Goal: Task Accomplishment & Management: Use online tool/utility

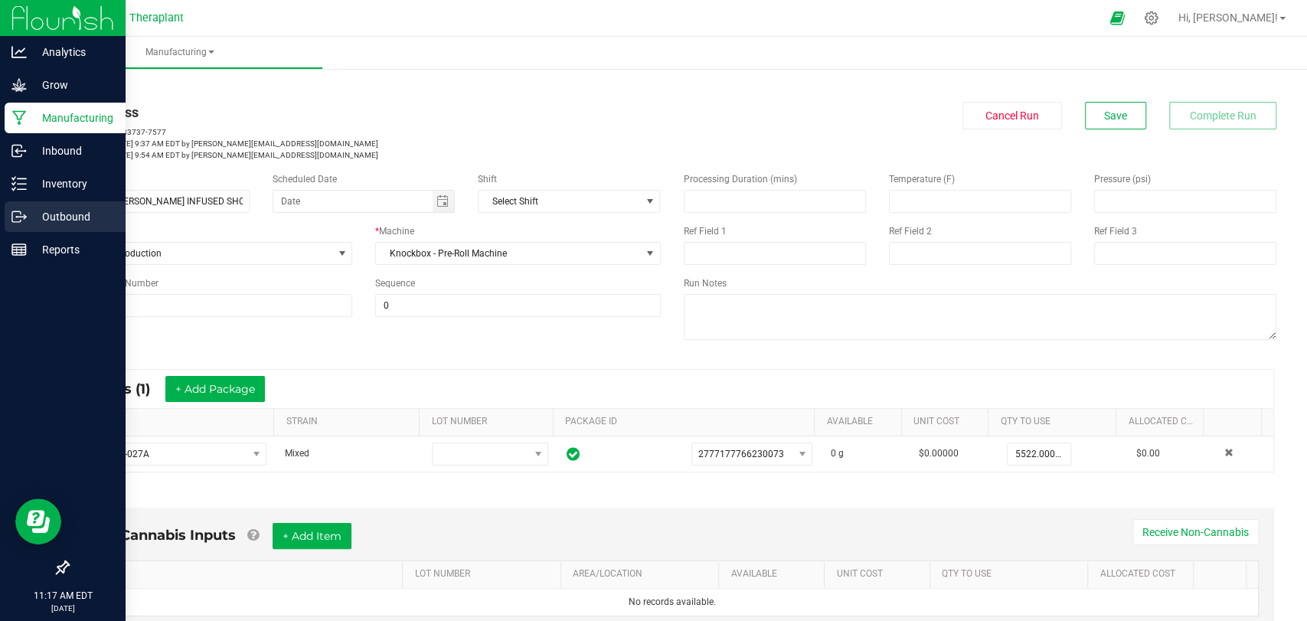
click at [31, 223] on p "Outbound" at bounding box center [73, 216] width 92 height 18
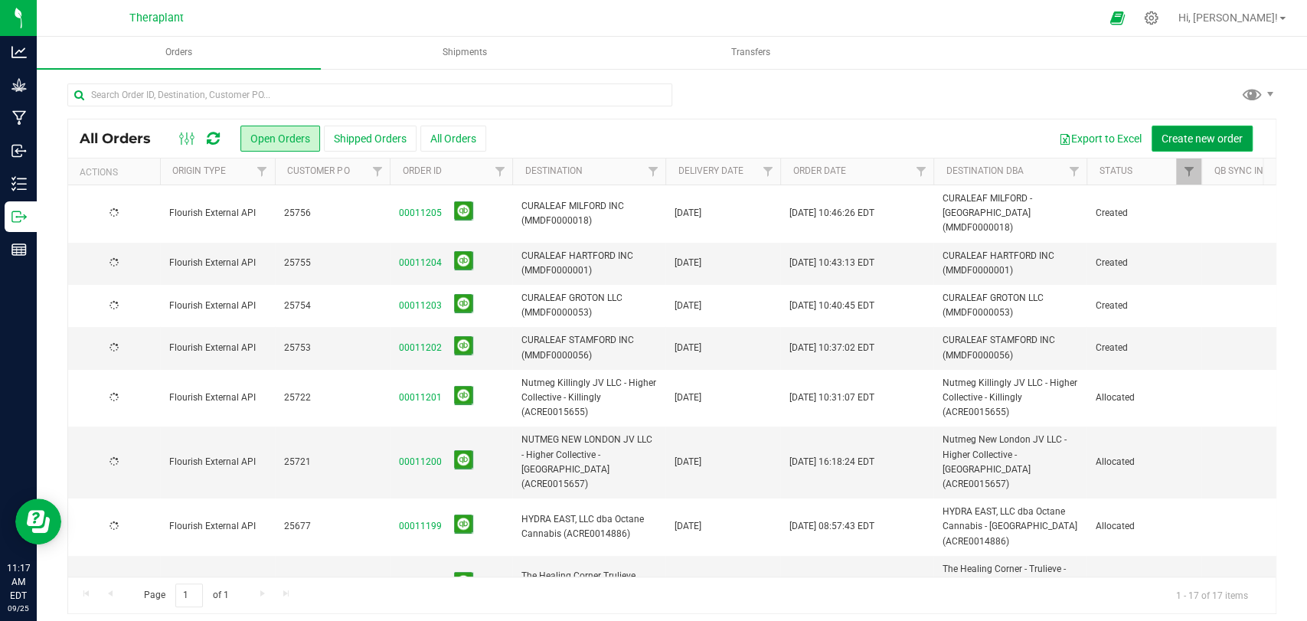
click at [1200, 136] on span "Create new order" at bounding box center [1201, 138] width 81 height 12
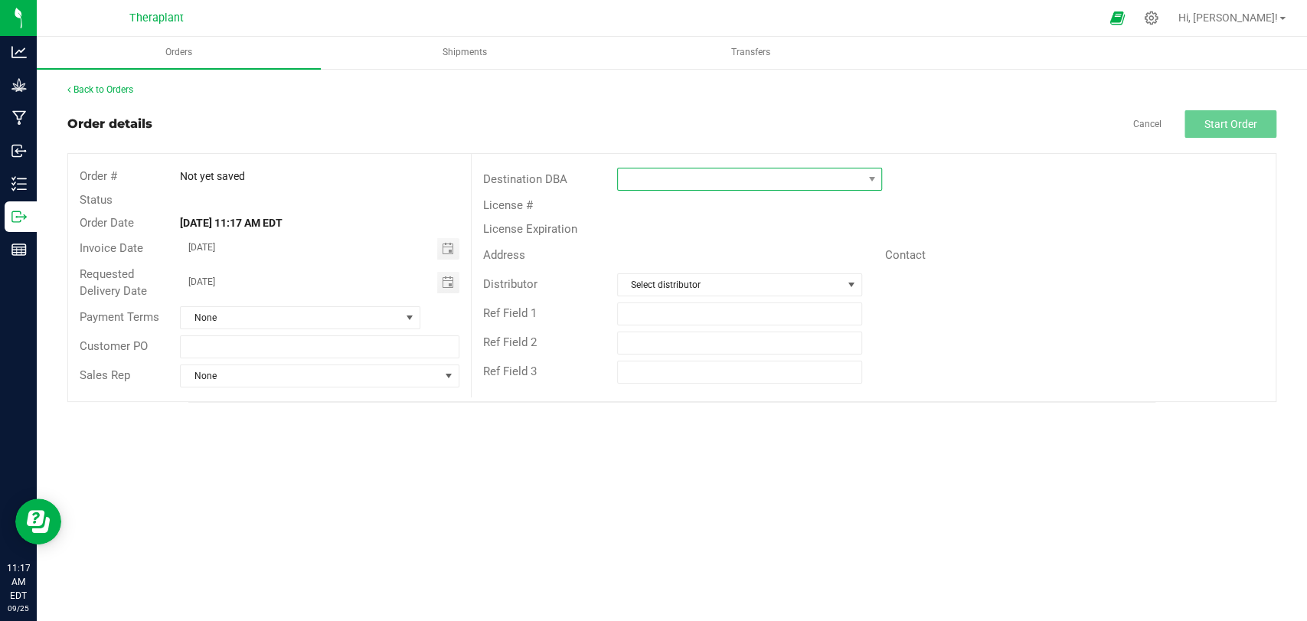
click at [798, 179] on span at bounding box center [740, 178] width 244 height 21
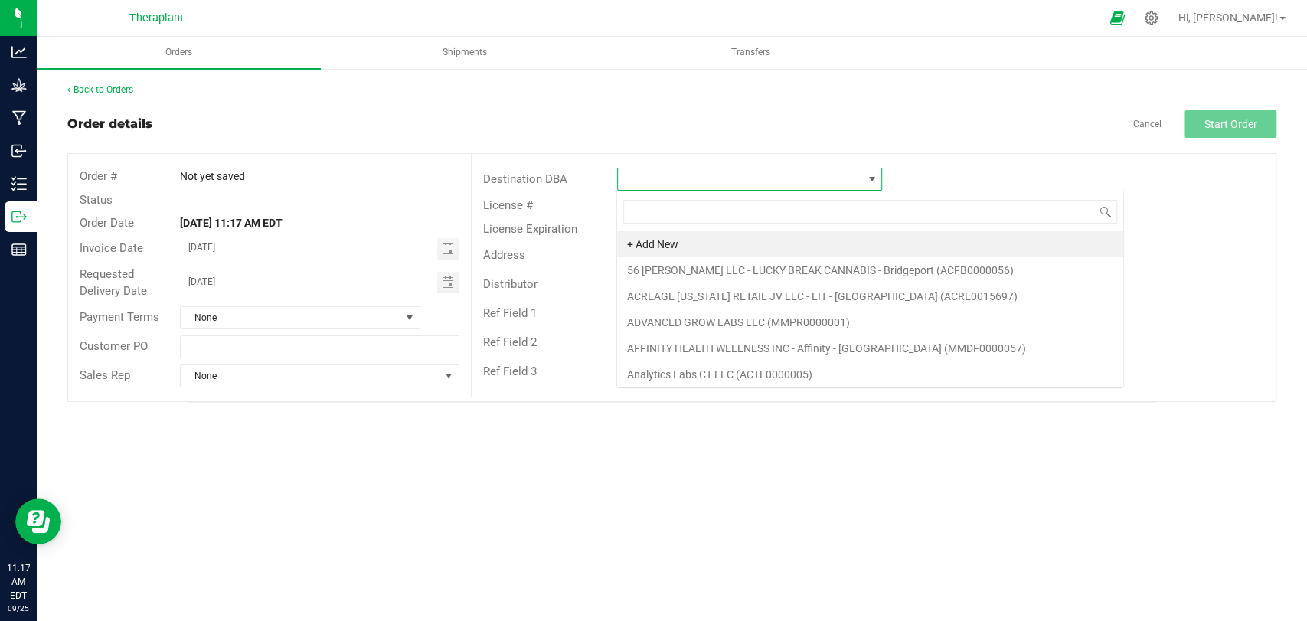
scroll to position [22, 265]
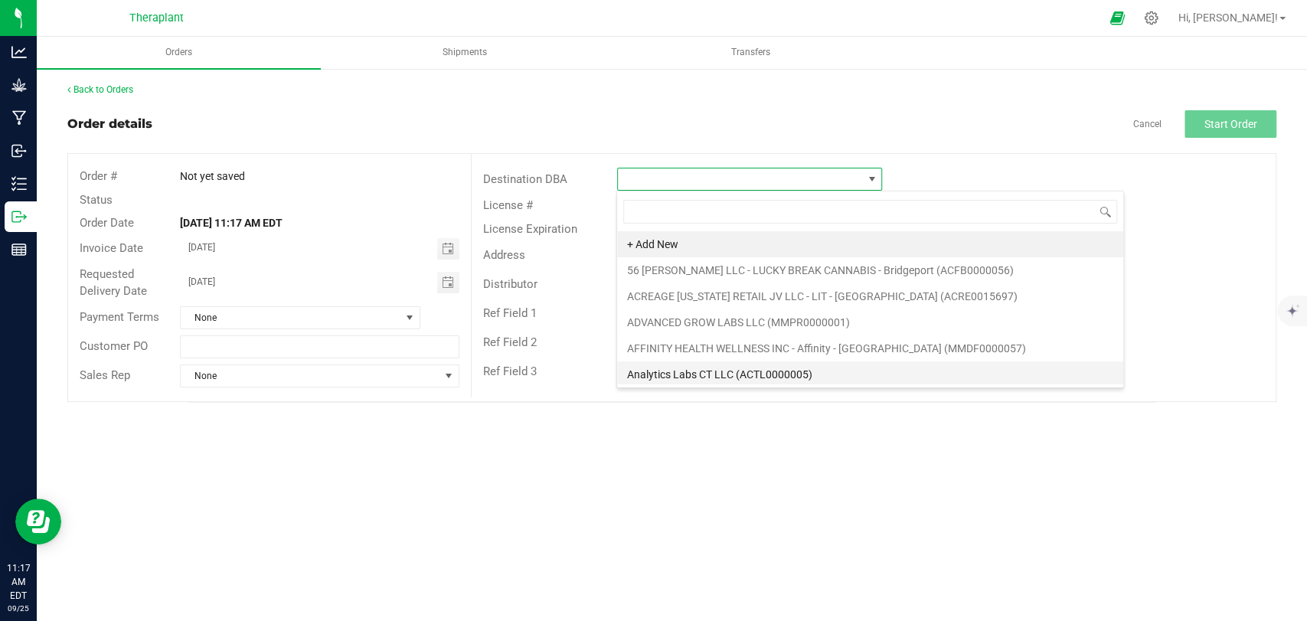
click at [727, 370] on li "Analytics Labs CT LLC (ACTL0000005)" at bounding box center [870, 374] width 506 height 26
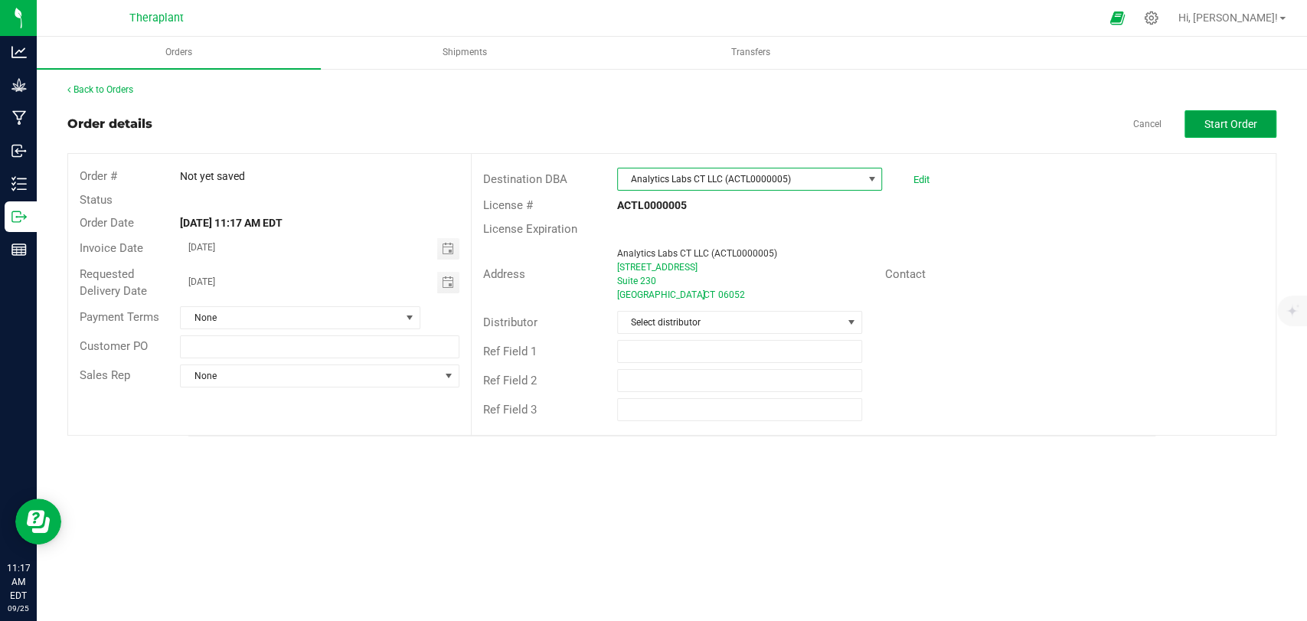
click at [1210, 126] on span "Start Order" at bounding box center [1230, 124] width 53 height 12
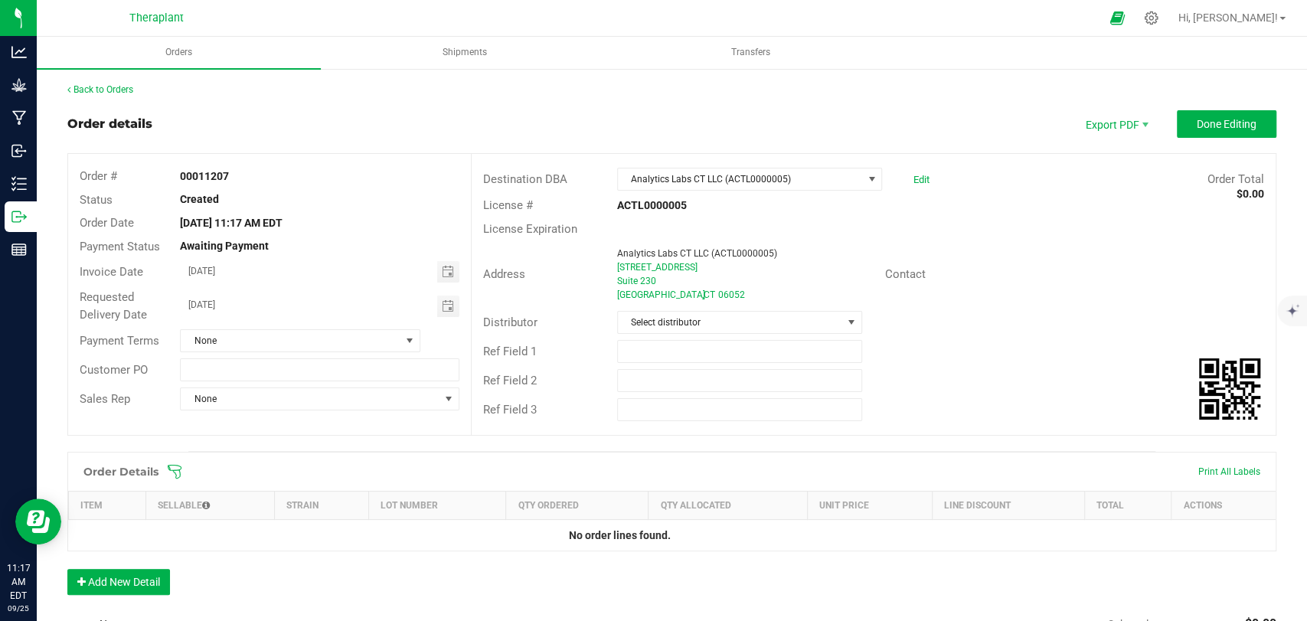
scroll to position [239, 0]
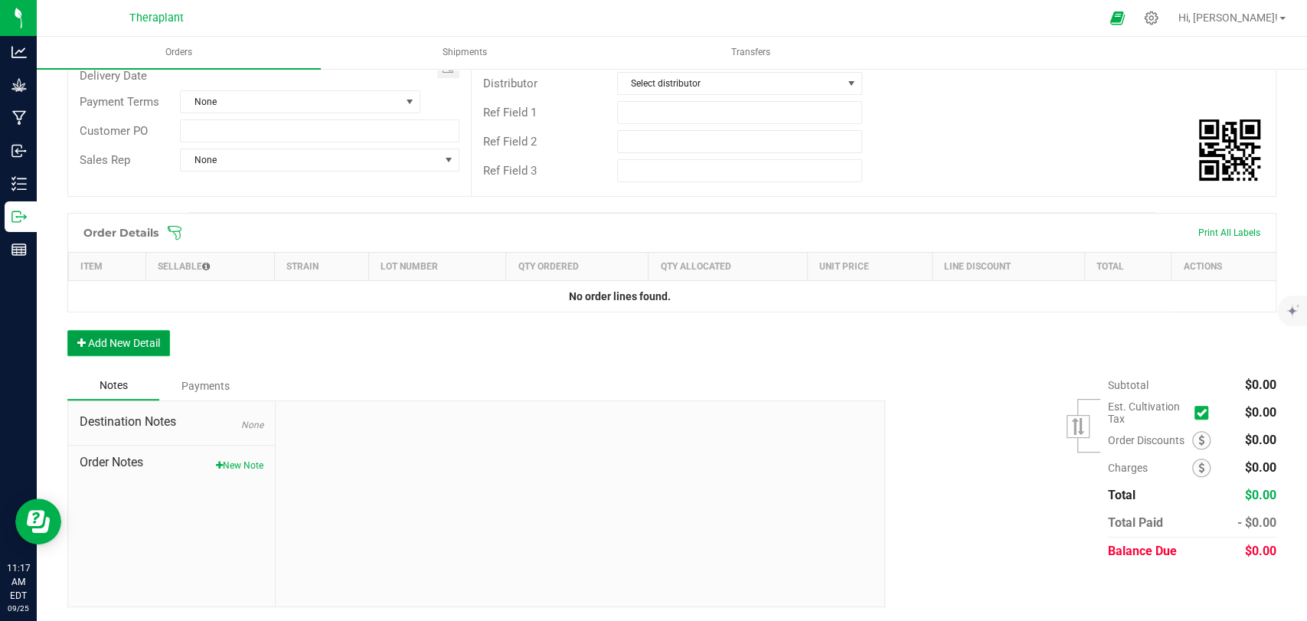
click at [151, 332] on button "Add New Detail" at bounding box center [118, 343] width 103 height 26
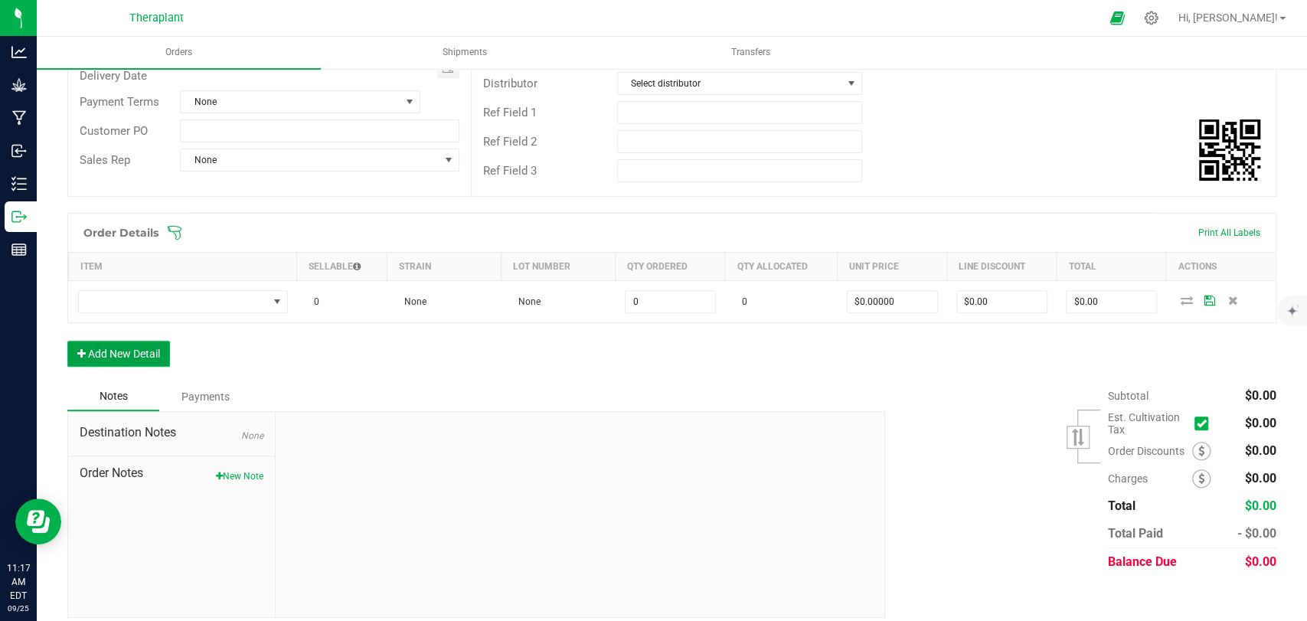
click at [147, 357] on button "Add New Detail" at bounding box center [118, 354] width 103 height 26
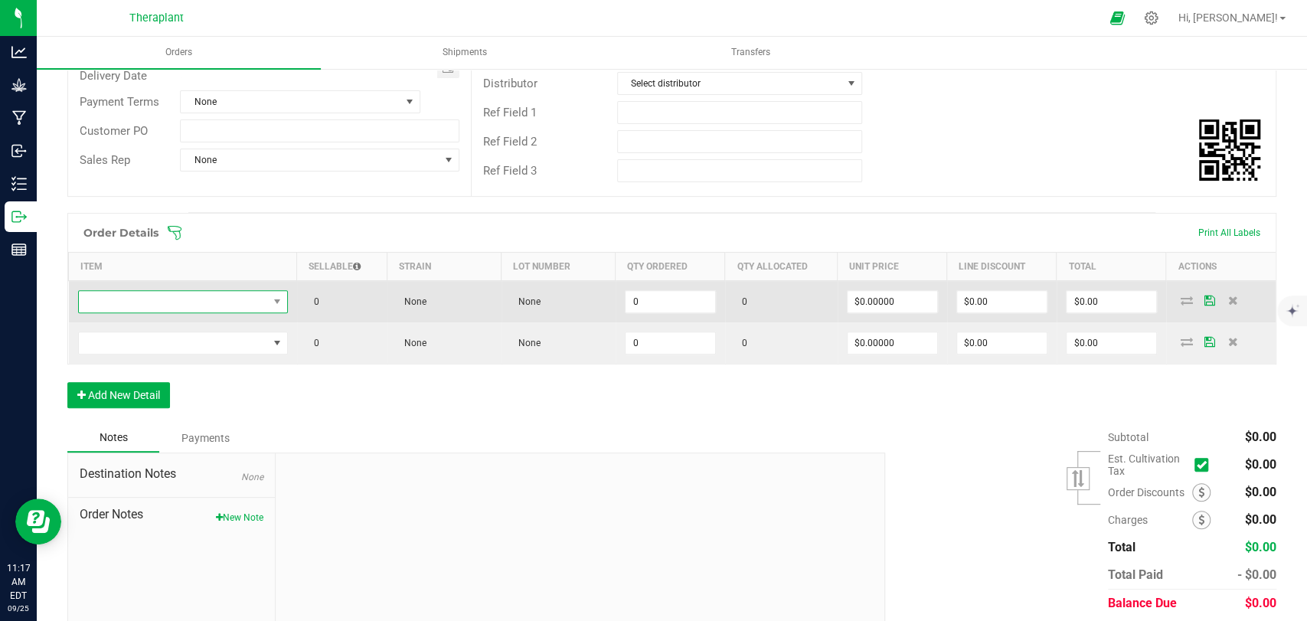
click at [167, 305] on span "NO DATA FOUND" at bounding box center [173, 301] width 189 height 21
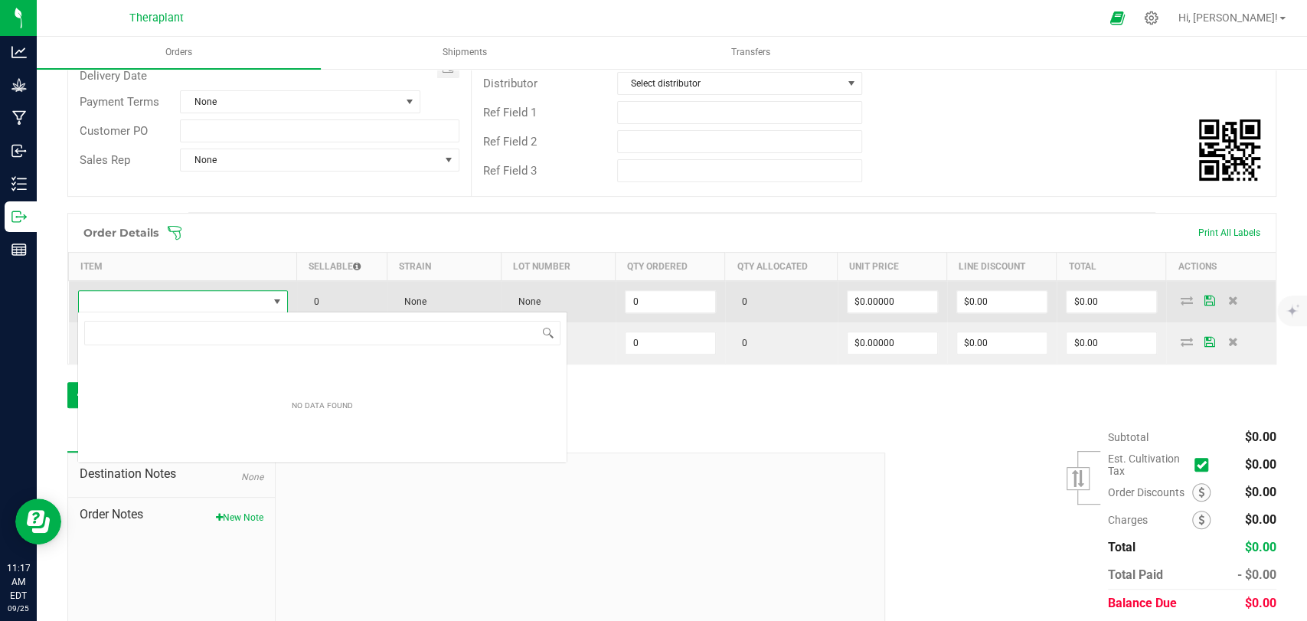
scroll to position [22, 207]
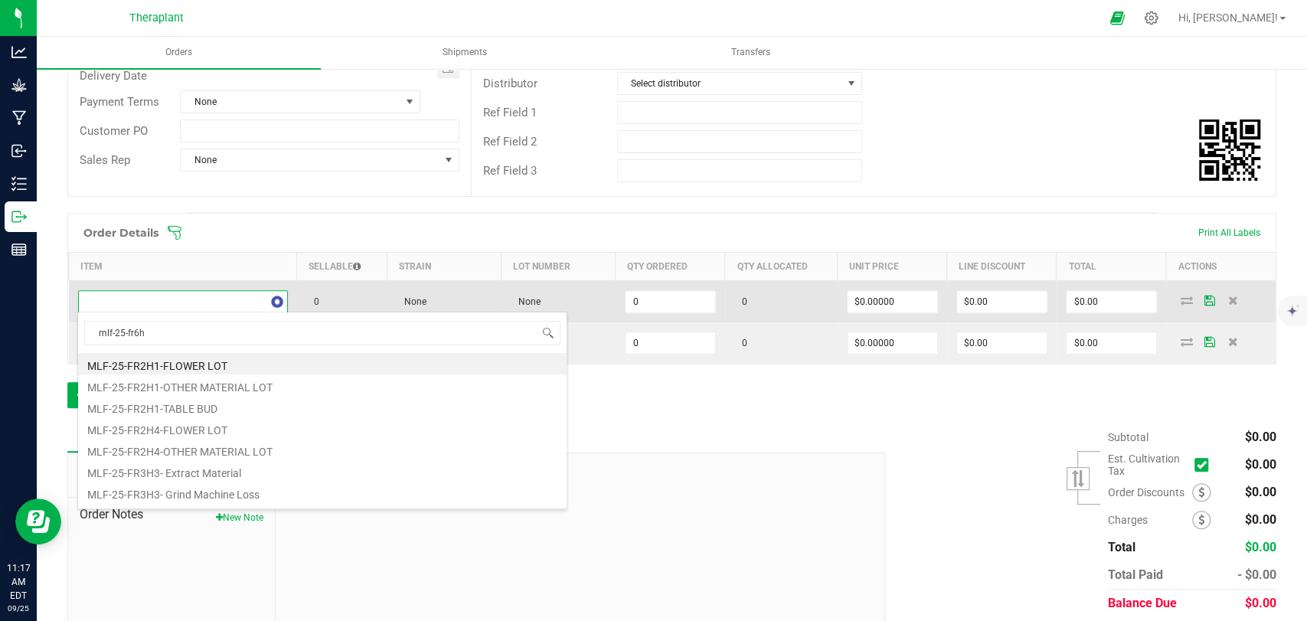
type input "mlf-25-fr6h2"
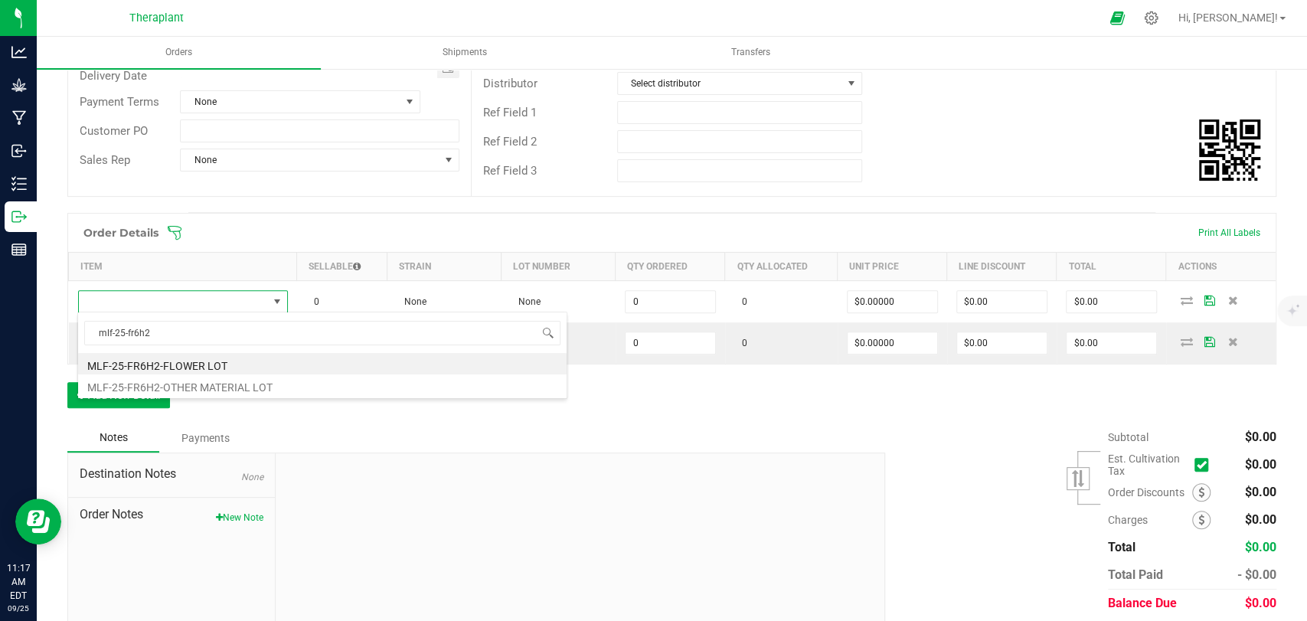
click at [191, 364] on li "MLF-25-FR6H2-FLOWER LOT" at bounding box center [322, 363] width 488 height 21
type input "0.0000 g"
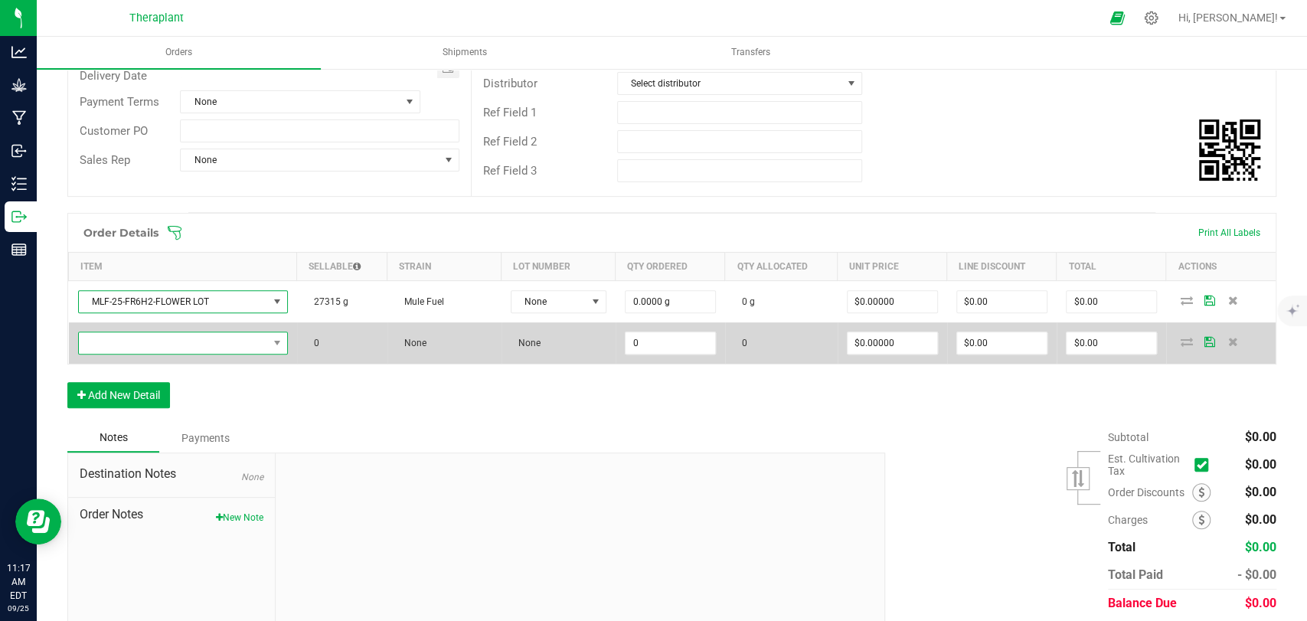
click at [191, 351] on span "NO DATA FOUND" at bounding box center [173, 342] width 189 height 21
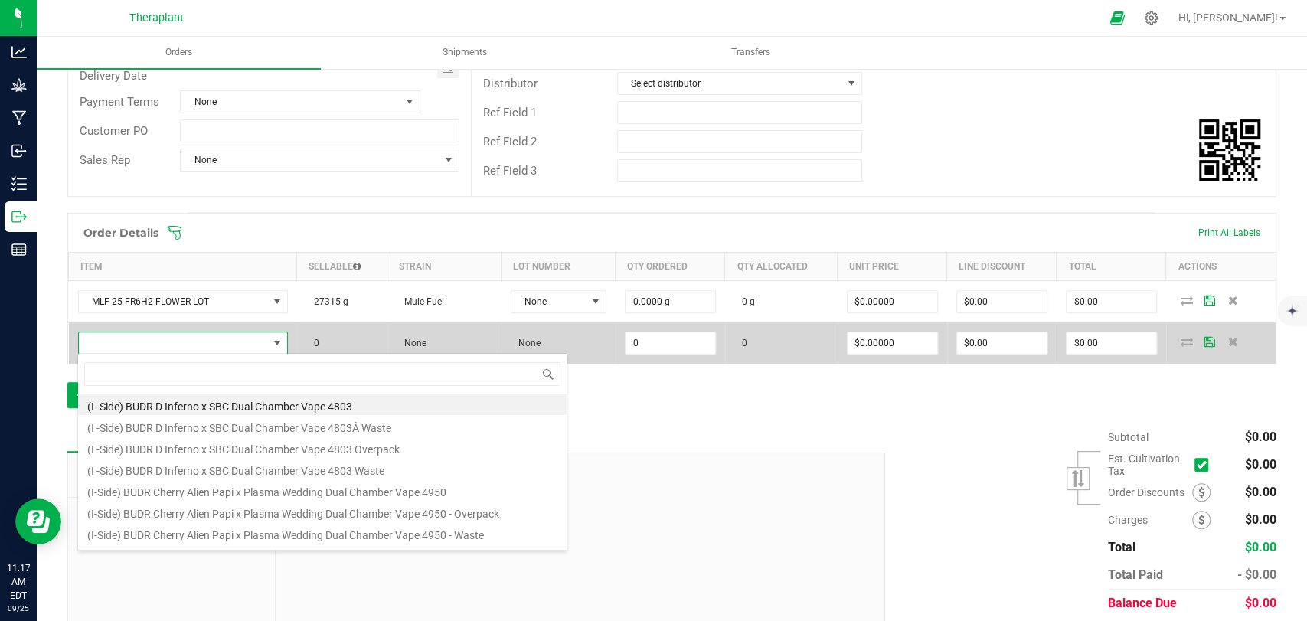
scroll to position [22, 204]
type input "mlf-25-fr6h2"
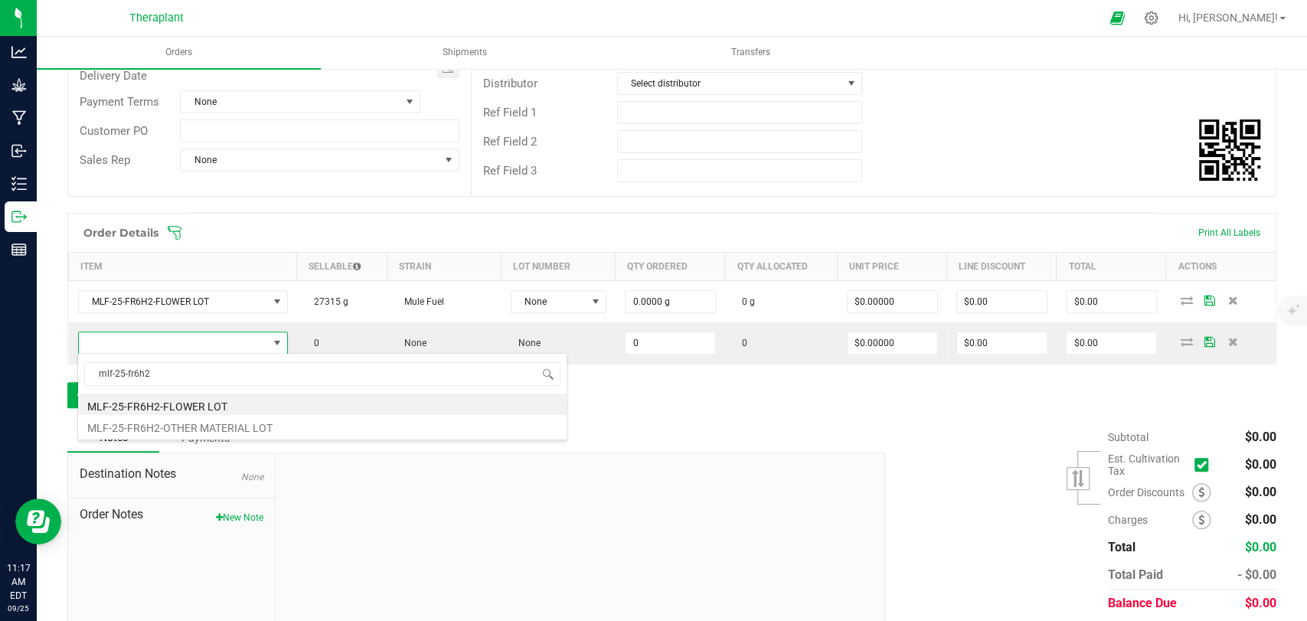
click at [194, 423] on li "MLF-25-FR6H2-OTHER MATERIAL LOT" at bounding box center [322, 425] width 488 height 21
type input "0.0000 g"
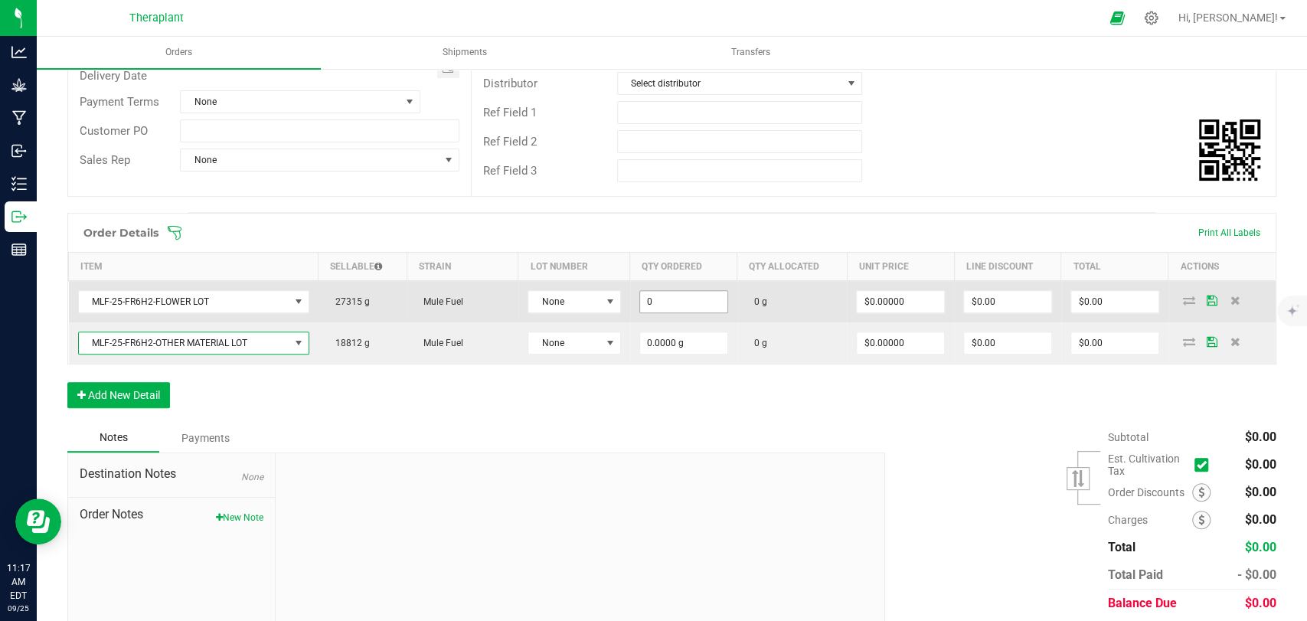
click at [668, 304] on input "0" at bounding box center [683, 301] width 87 height 21
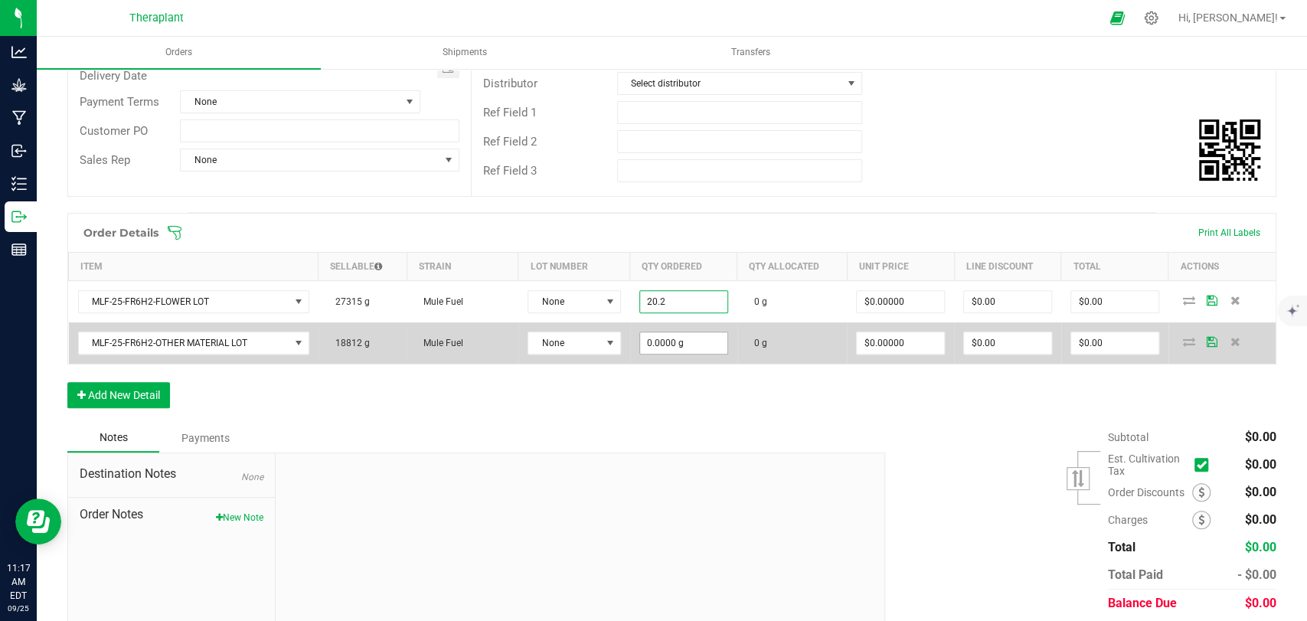
type input "20.2000 g"
click at [671, 340] on input "0" at bounding box center [683, 342] width 87 height 21
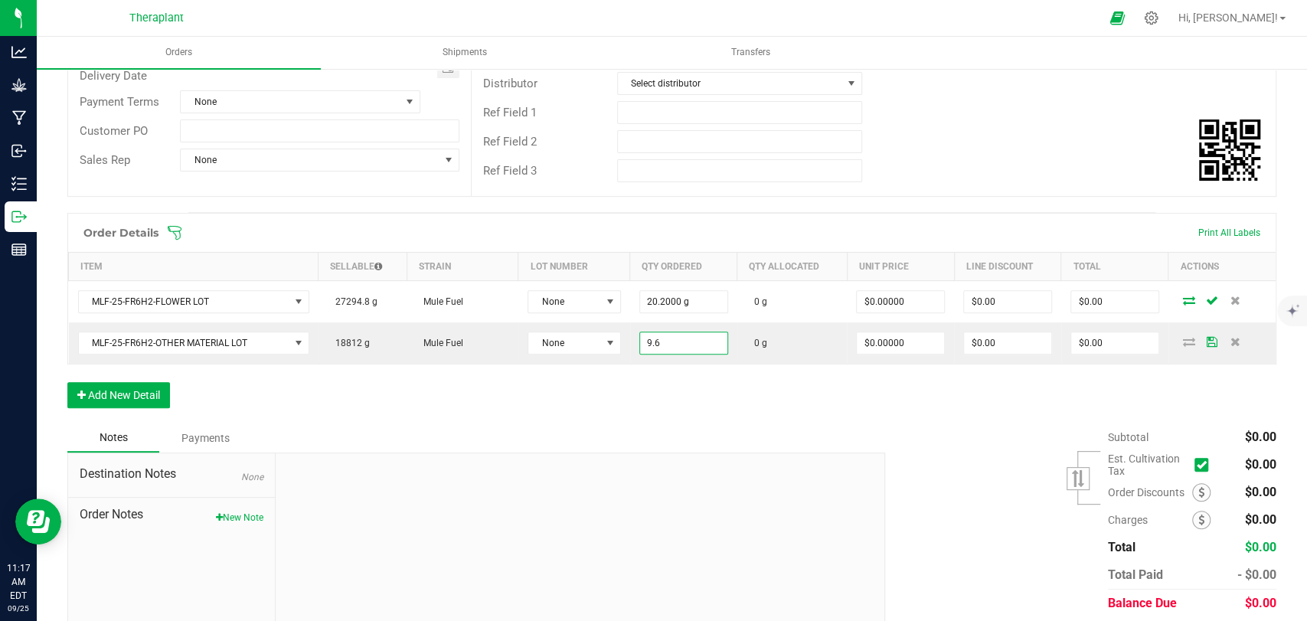
click at [696, 374] on div "Order Details Print All Labels Item Sellable Strain Lot Number Qty Ordered Qty …" at bounding box center [671, 318] width 1209 height 211
type input "9.6000 g"
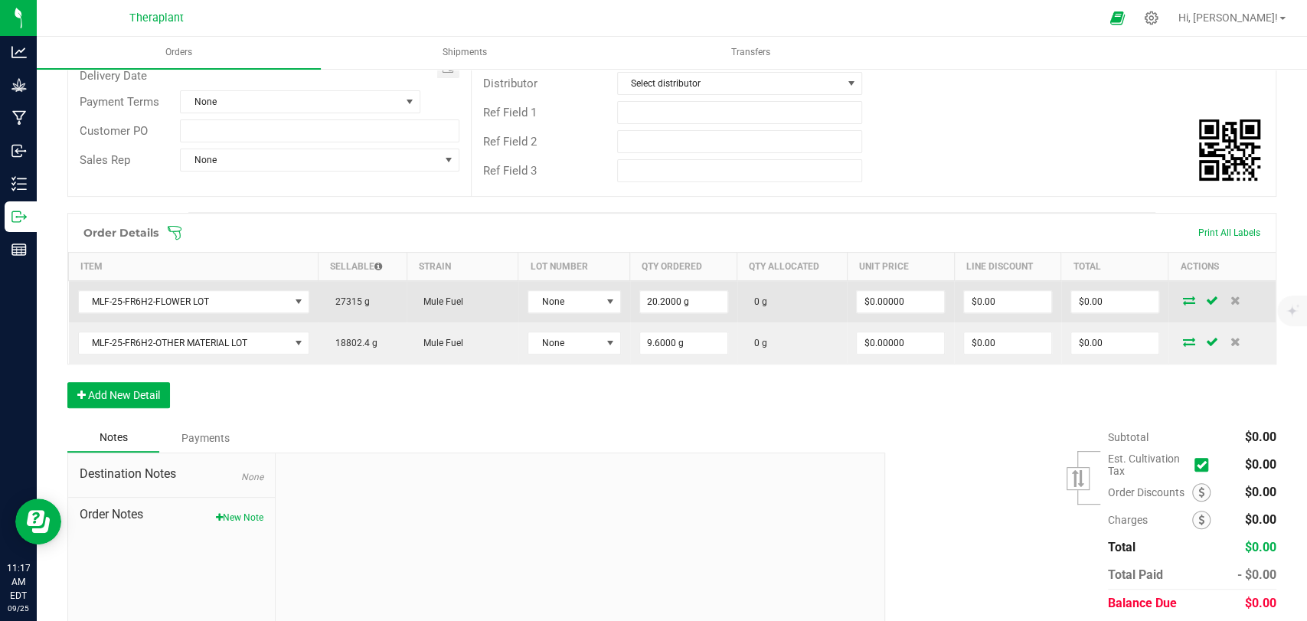
click at [1183, 298] on icon at bounding box center [1189, 300] width 12 height 9
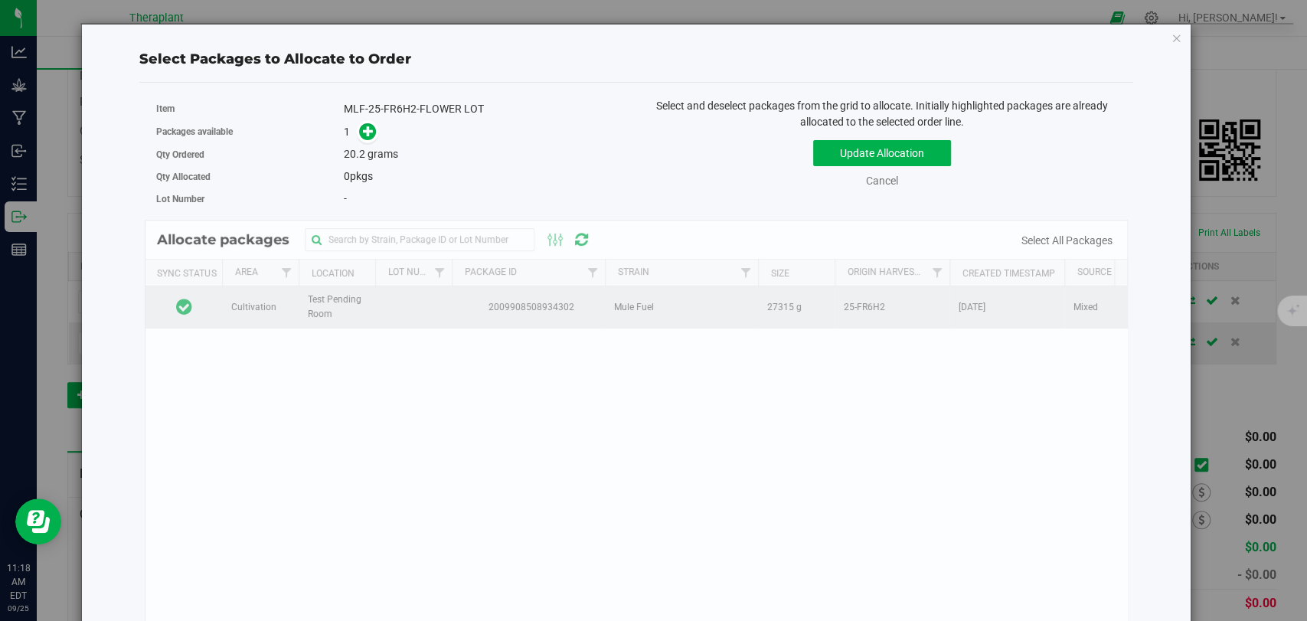
click at [211, 317] on td at bounding box center [183, 306] width 77 height 41
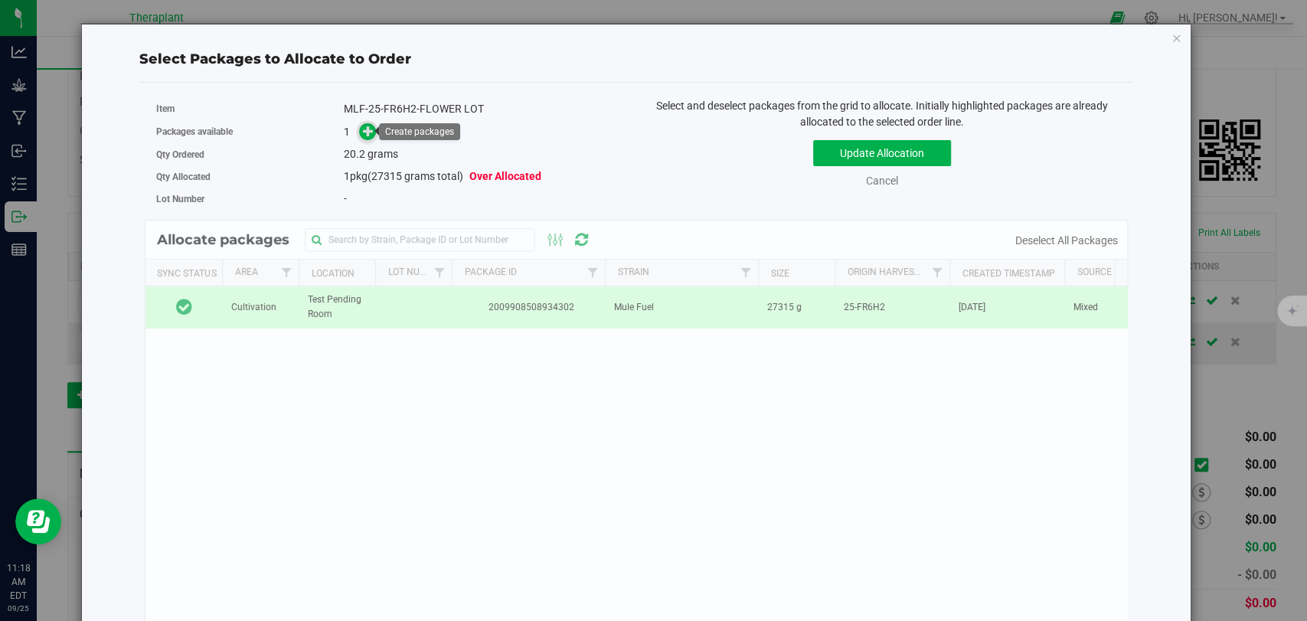
click at [364, 129] on icon at bounding box center [369, 130] width 12 height 12
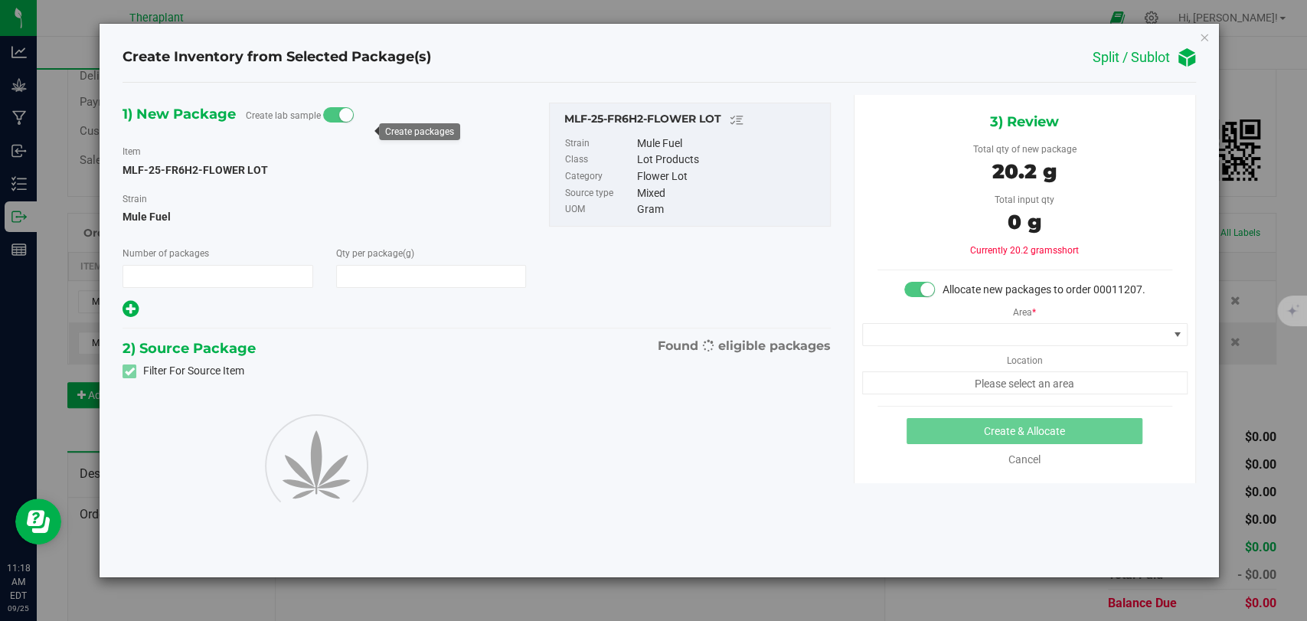
type input "1"
type input "20.2000"
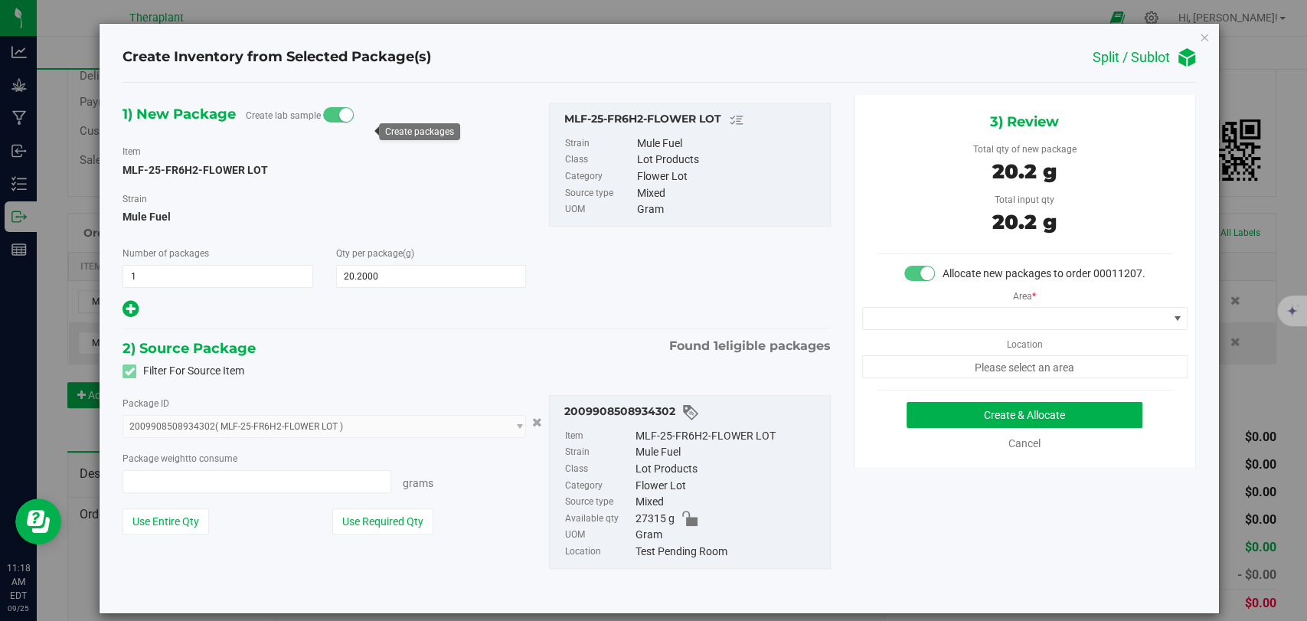
type input "20.2000 g"
click at [968, 329] on span at bounding box center [1015, 318] width 305 height 21
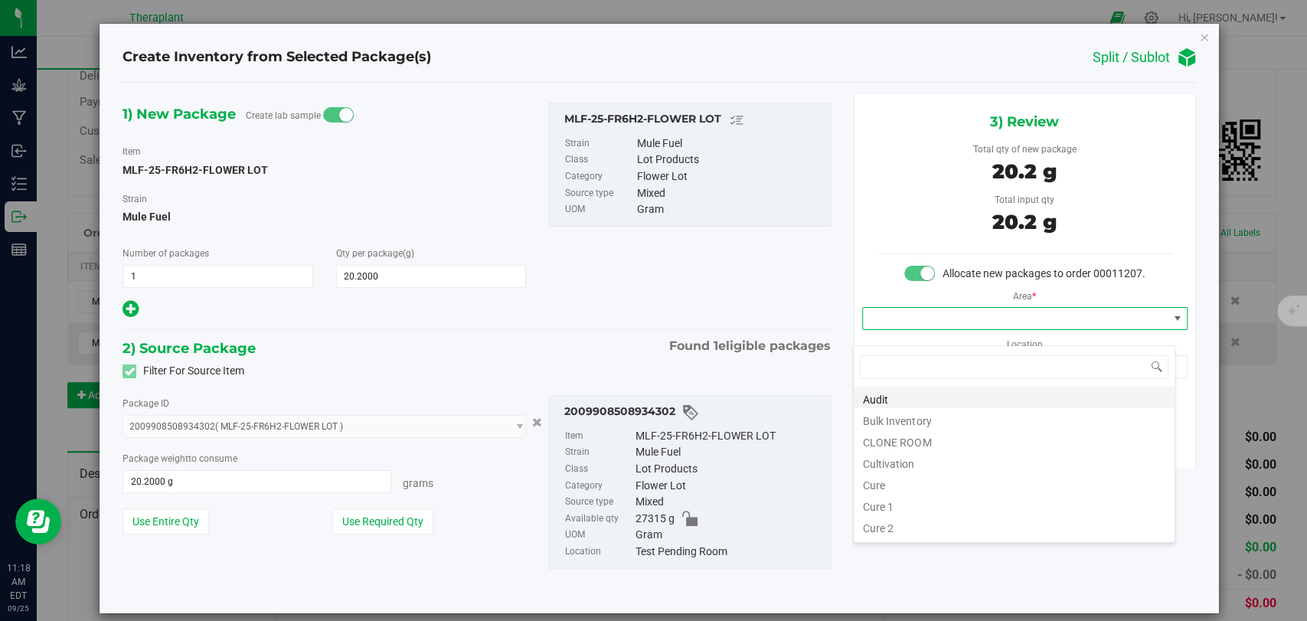
scroll to position [22, 322]
click at [910, 412] on li "Bulk Inventory" at bounding box center [1014, 418] width 321 height 21
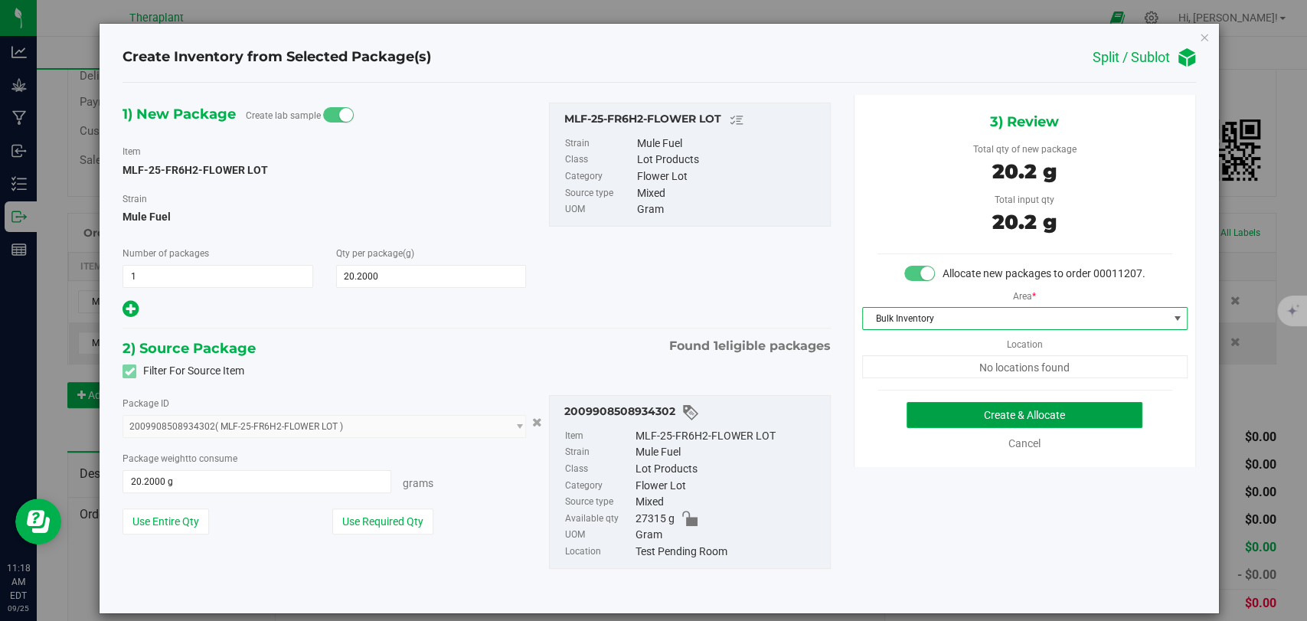
click at [975, 425] on button "Create & Allocate" at bounding box center [1024, 415] width 236 height 26
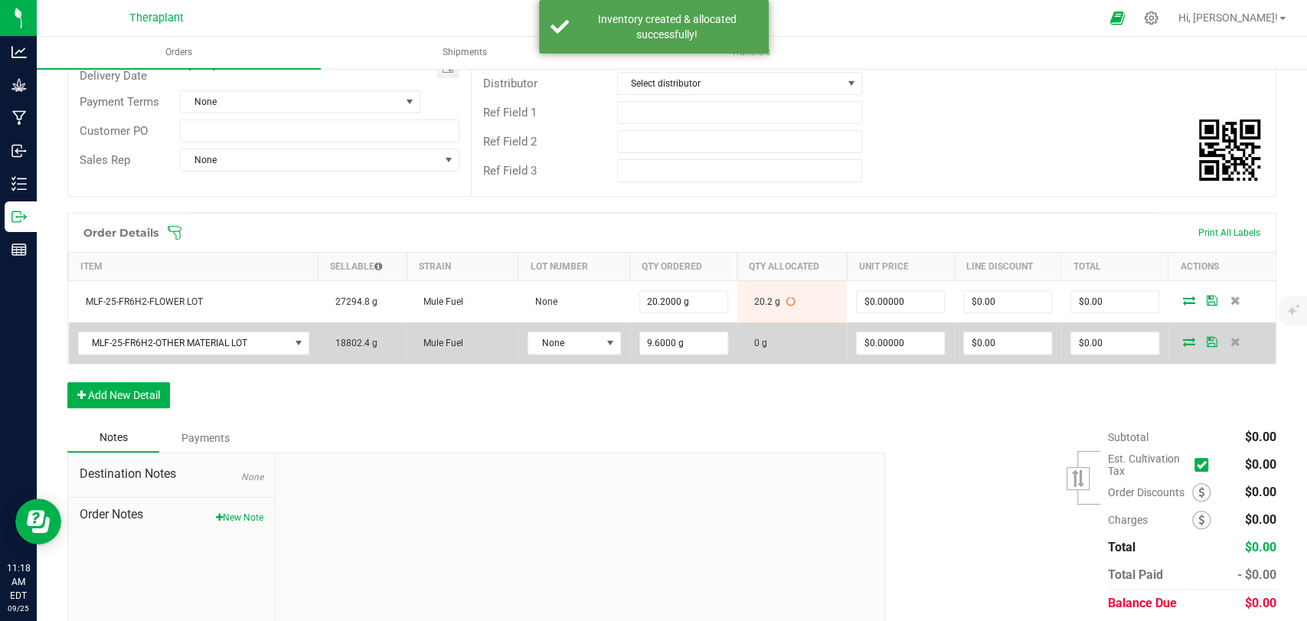
click at [1183, 341] on icon at bounding box center [1189, 341] width 12 height 9
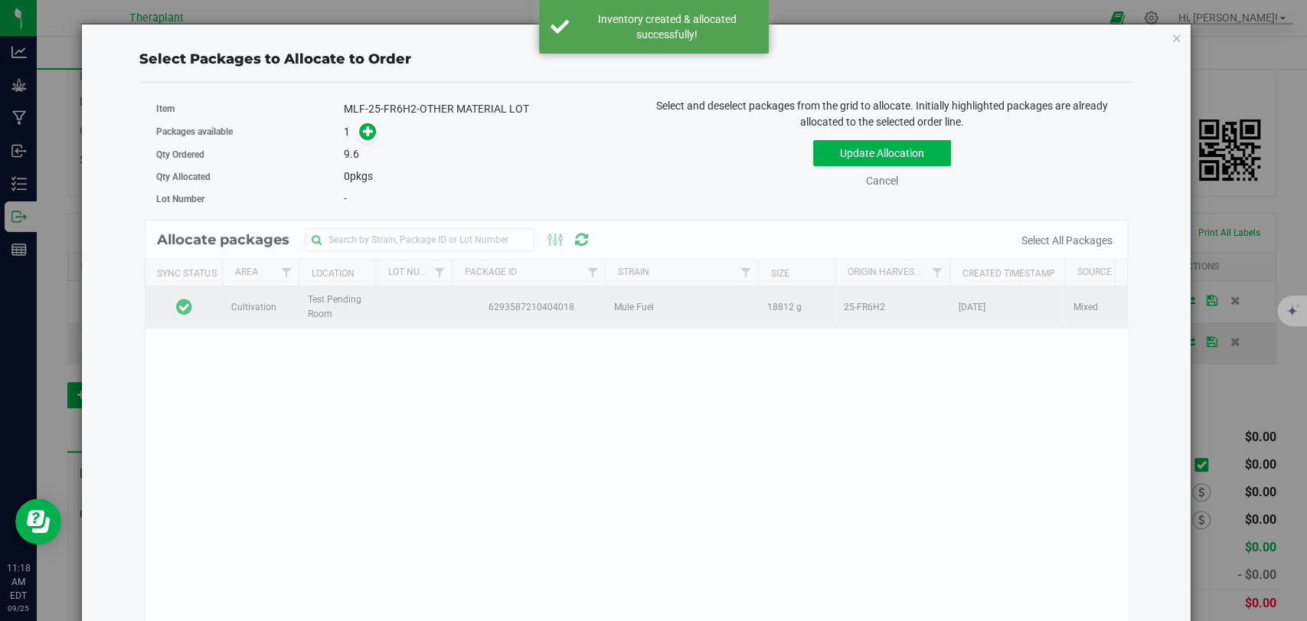
click at [208, 312] on td at bounding box center [183, 306] width 77 height 41
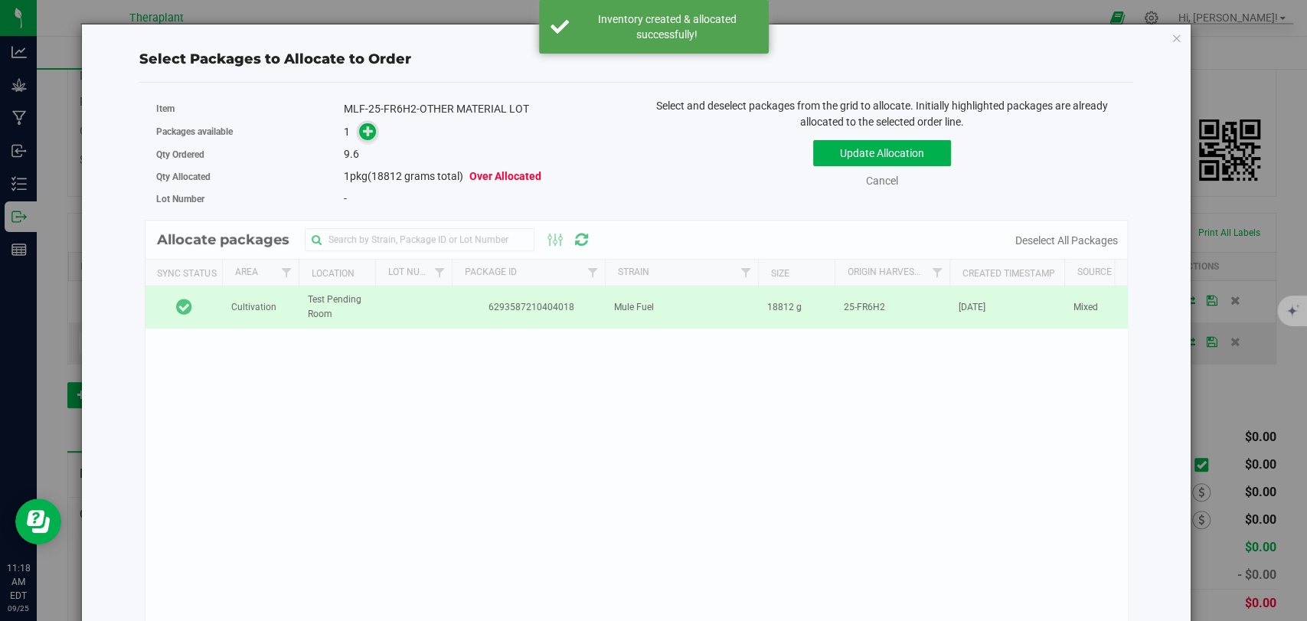
click at [369, 130] on icon at bounding box center [369, 130] width 12 height 12
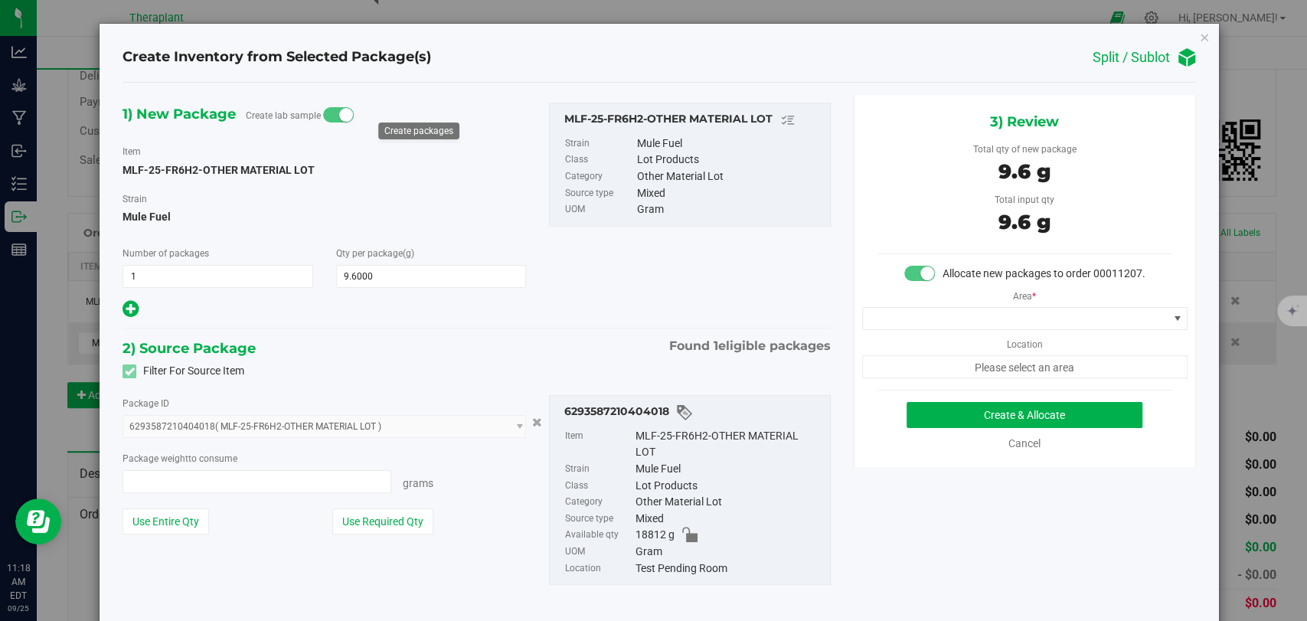
type input "9.6000 g"
click at [929, 328] on span at bounding box center [1015, 318] width 305 height 21
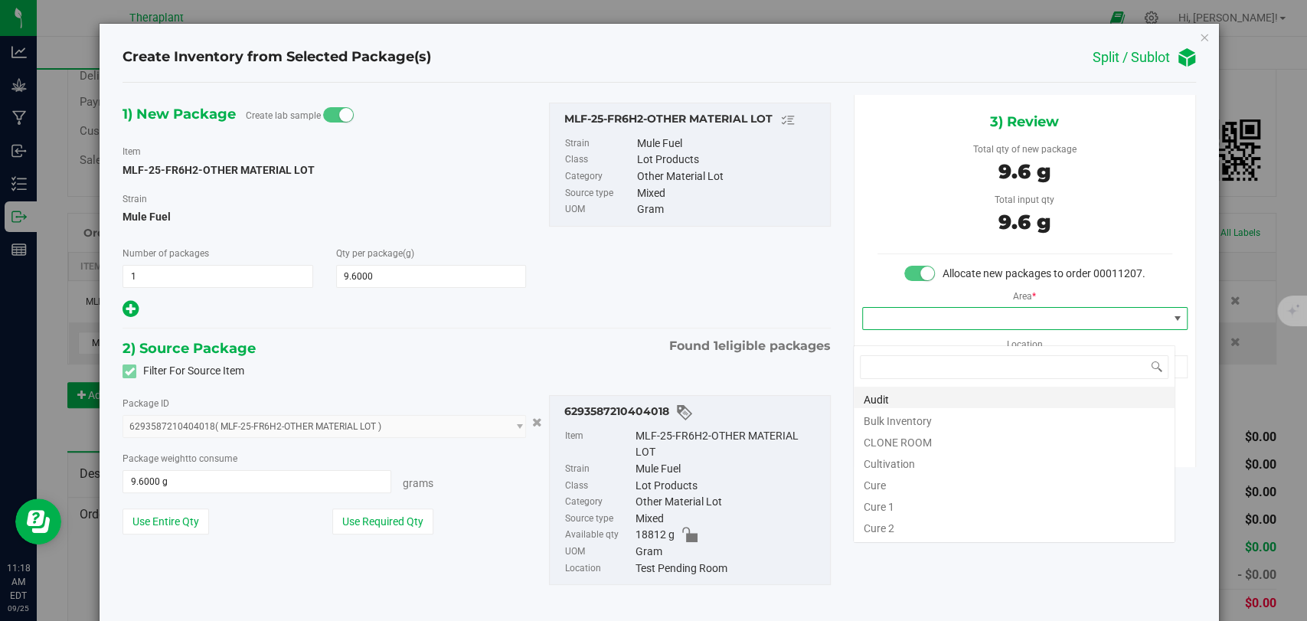
scroll to position [22, 322]
click at [931, 416] on li "Bulk Inventory" at bounding box center [1014, 418] width 321 height 21
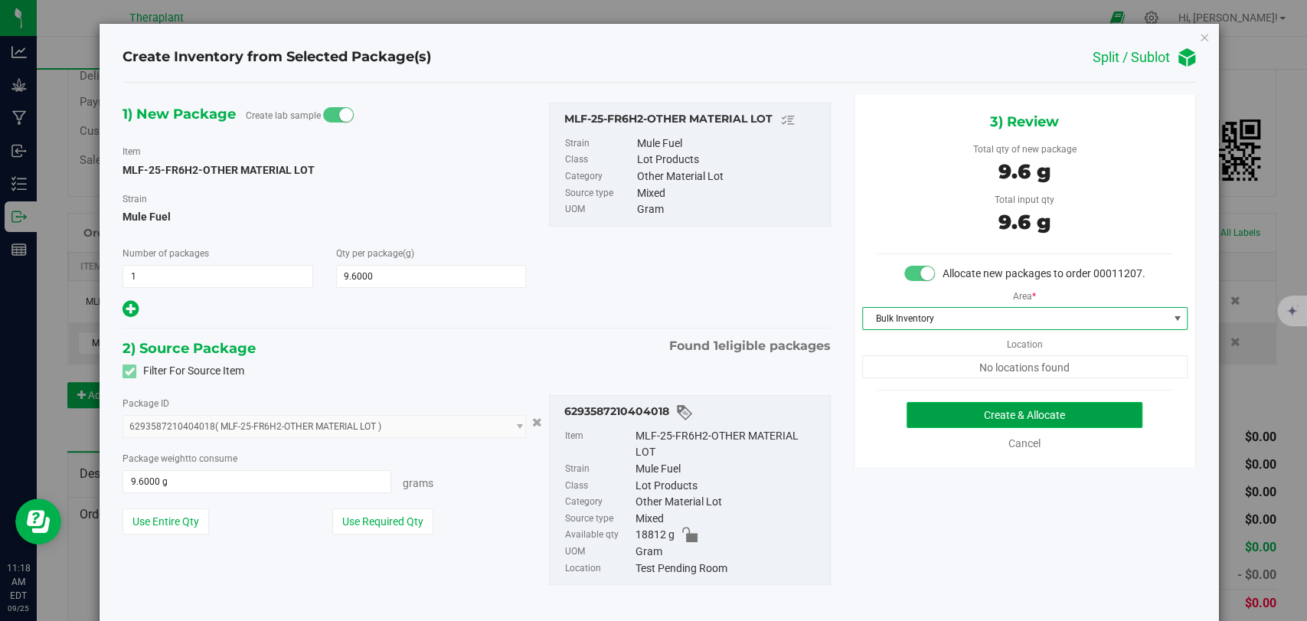
click at [980, 423] on button "Create & Allocate" at bounding box center [1024, 415] width 236 height 26
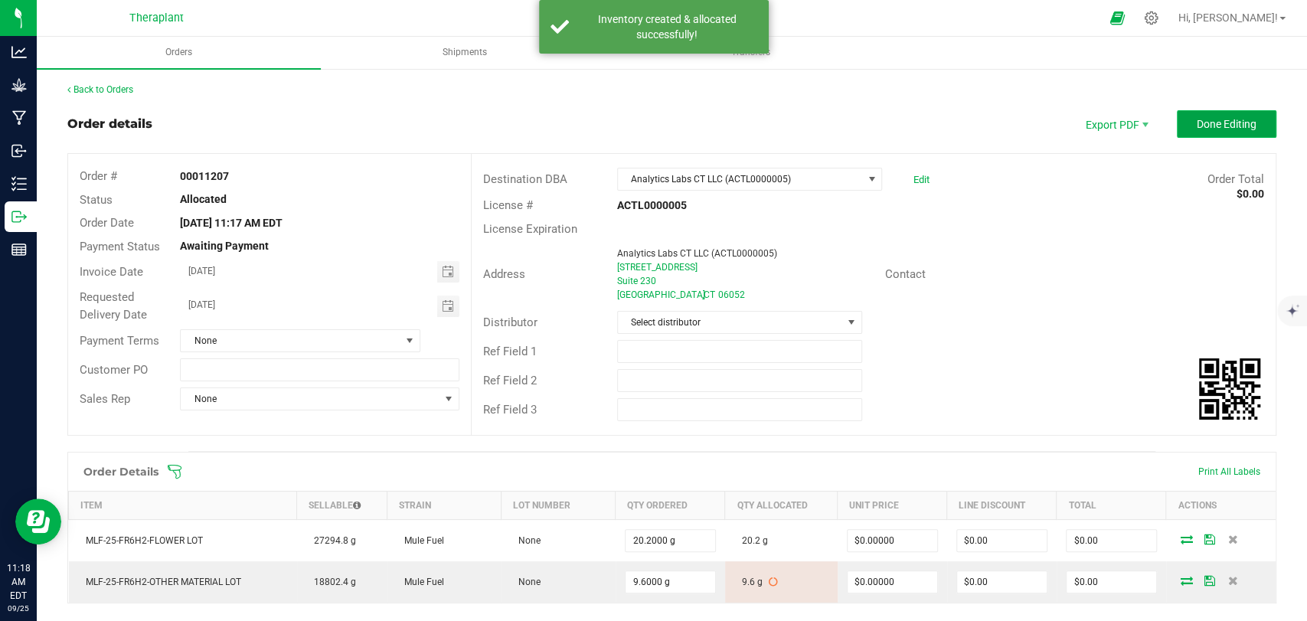
click at [1197, 122] on span "Done Editing" at bounding box center [1227, 124] width 60 height 12
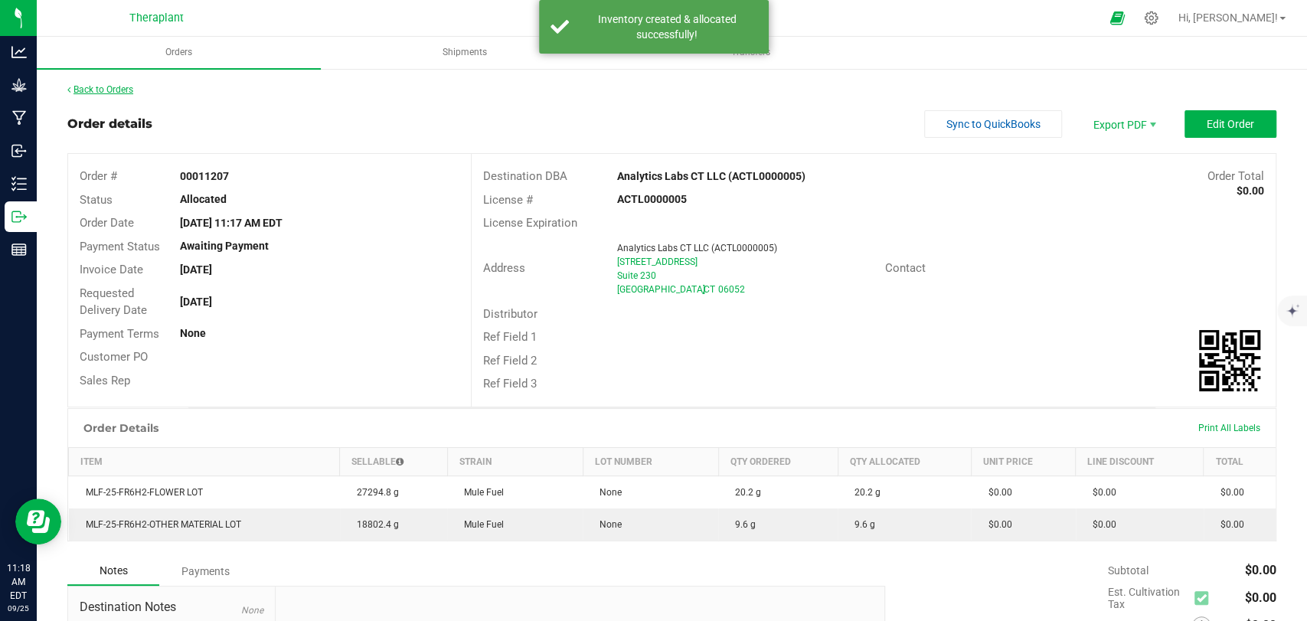
click at [131, 89] on link "Back to Orders" at bounding box center [100, 89] width 66 height 11
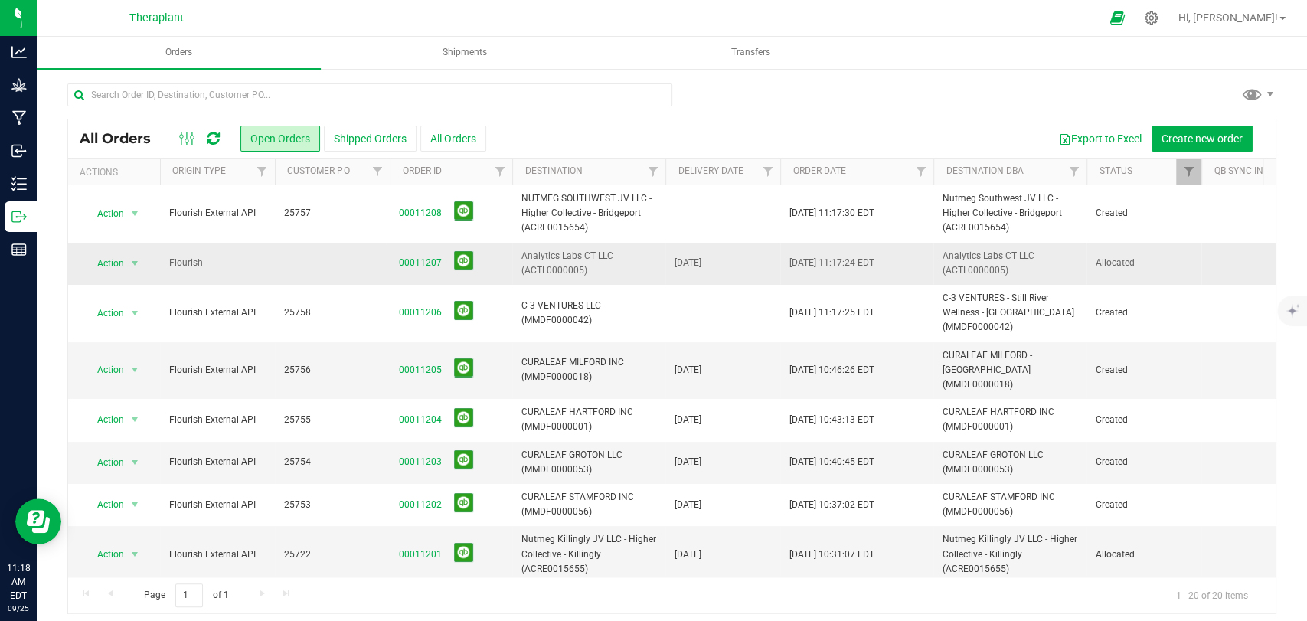
click at [295, 266] on td at bounding box center [332, 264] width 115 height 42
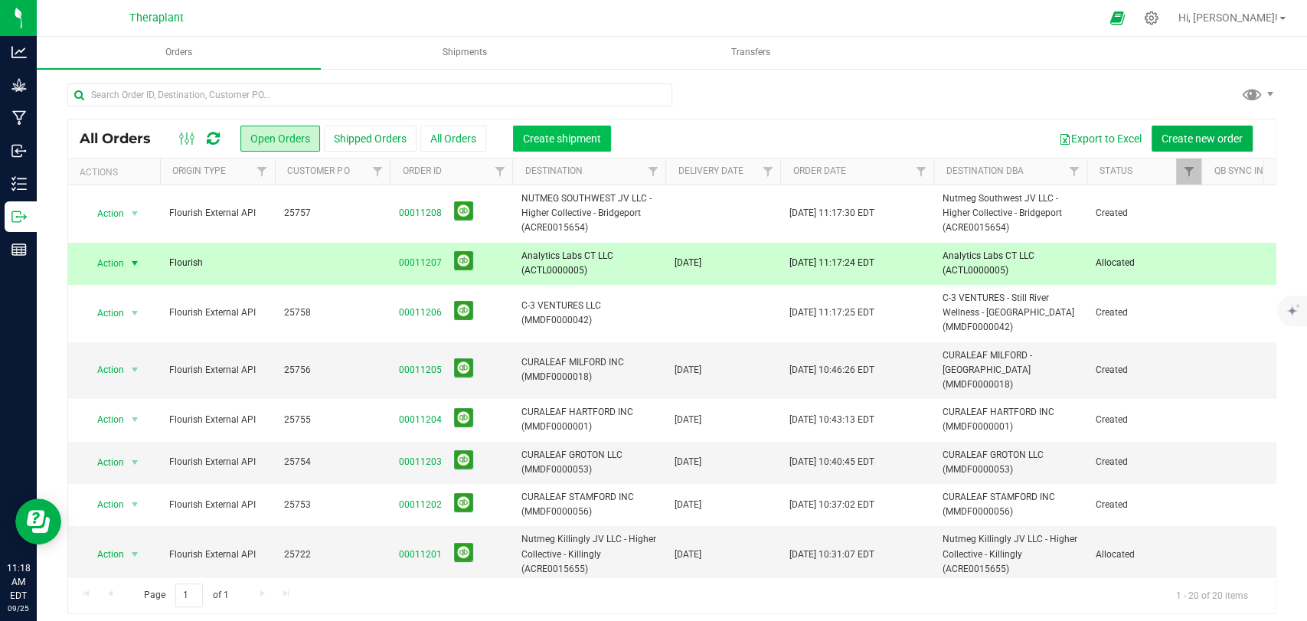
click at [556, 139] on span "Create shipment" at bounding box center [562, 138] width 78 height 12
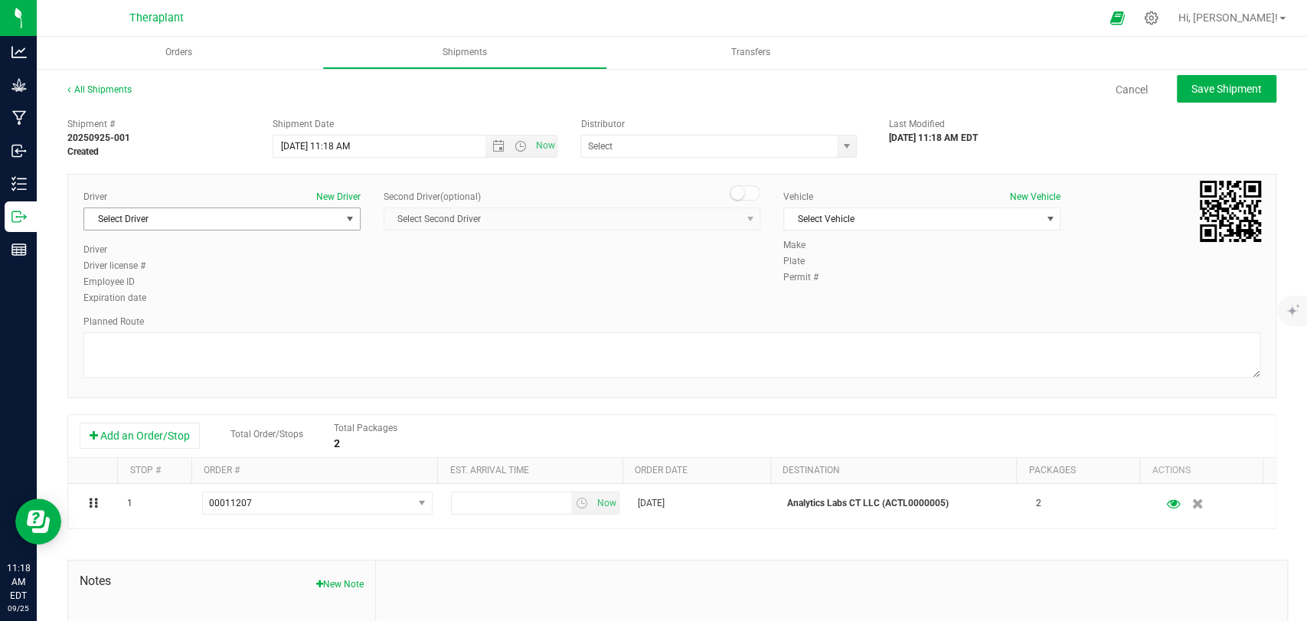
click at [330, 217] on span "Select Driver" at bounding box center [212, 218] width 256 height 21
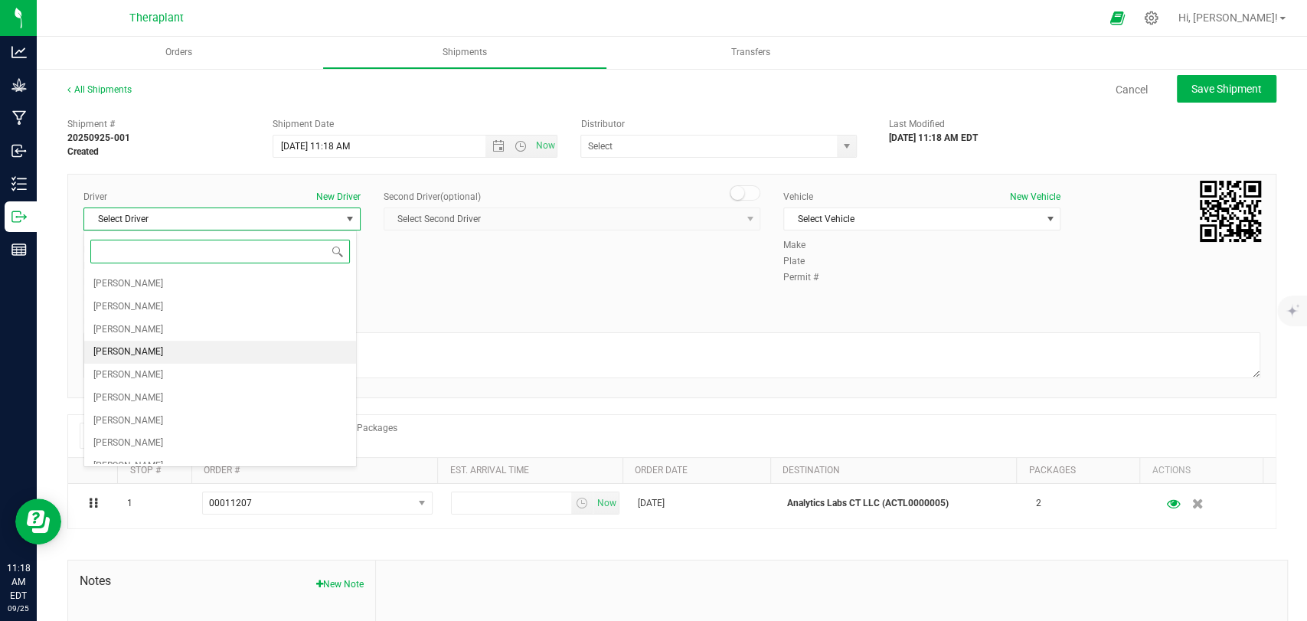
scroll to position [425, 0]
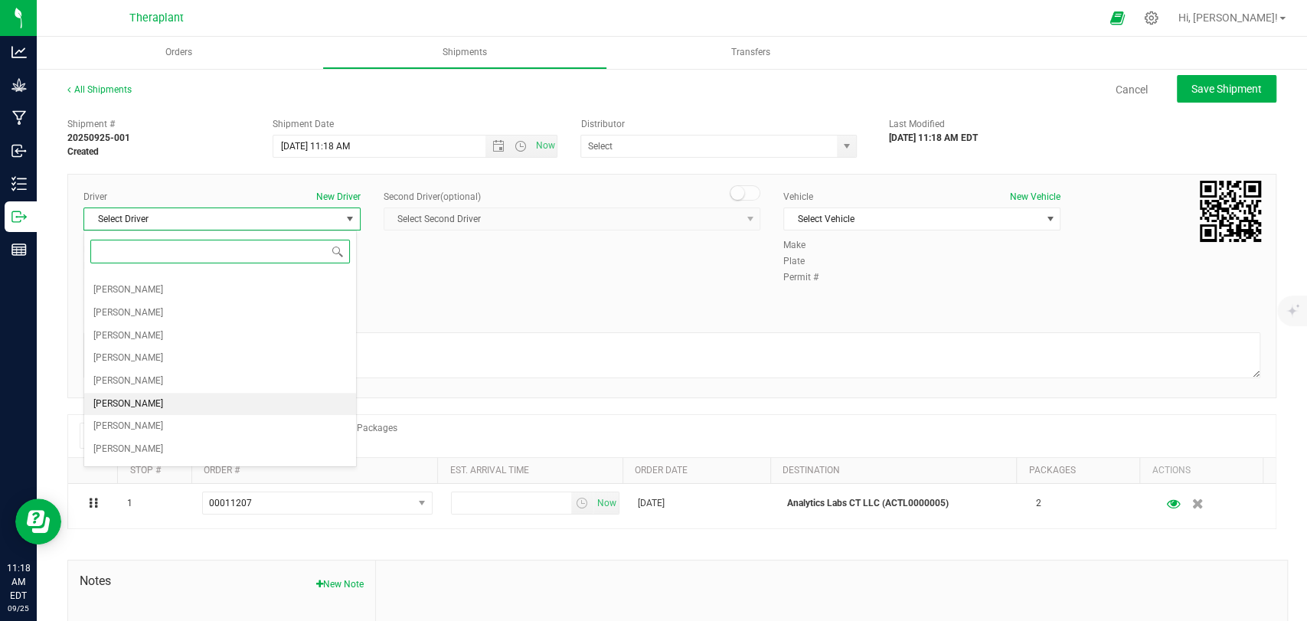
click at [151, 396] on span "[PERSON_NAME]" at bounding box center [128, 404] width 70 height 20
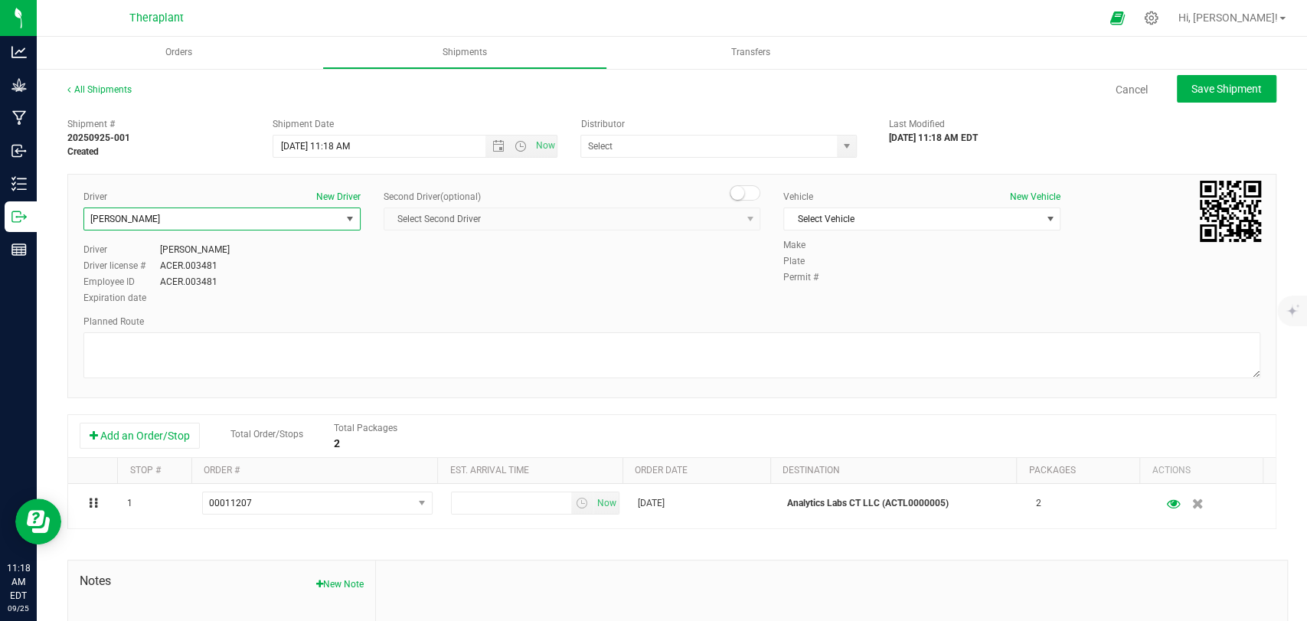
click at [733, 192] on small at bounding box center [737, 193] width 14 height 14
click at [701, 234] on div "Second Driver (optional) Select Second Driver Select Second Driver [PERSON_NAME…" at bounding box center [572, 216] width 377 height 53
click at [701, 224] on span "Select Second Driver" at bounding box center [562, 218] width 356 height 21
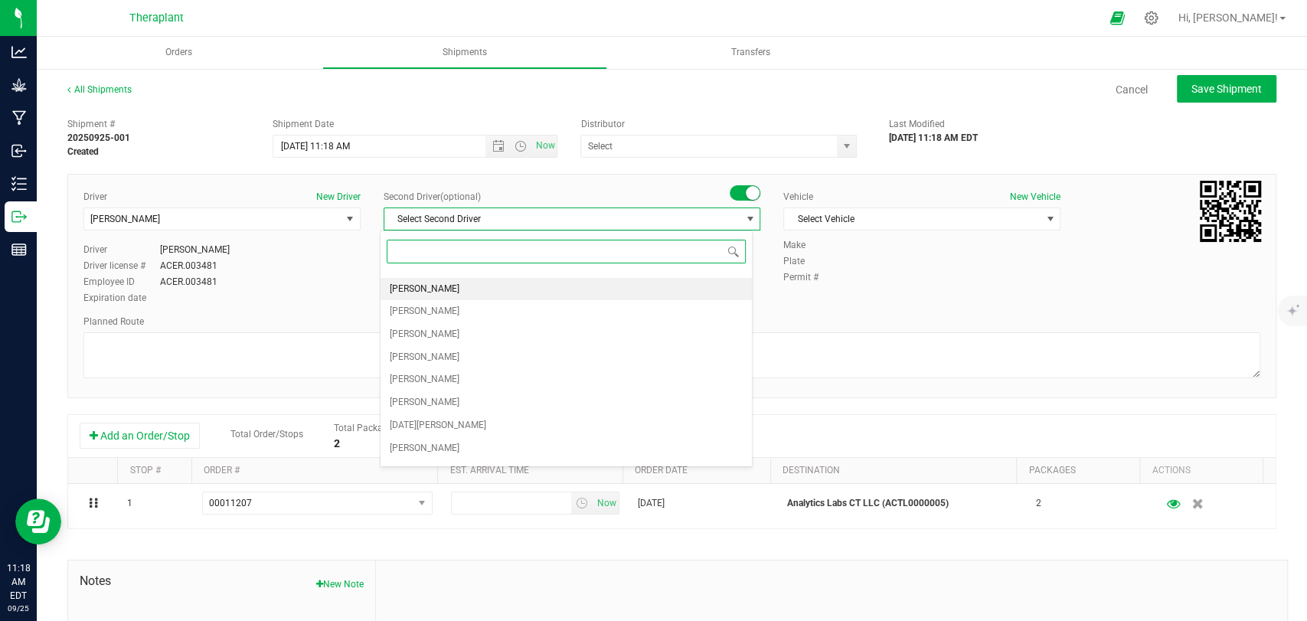
scroll to position [85, 0]
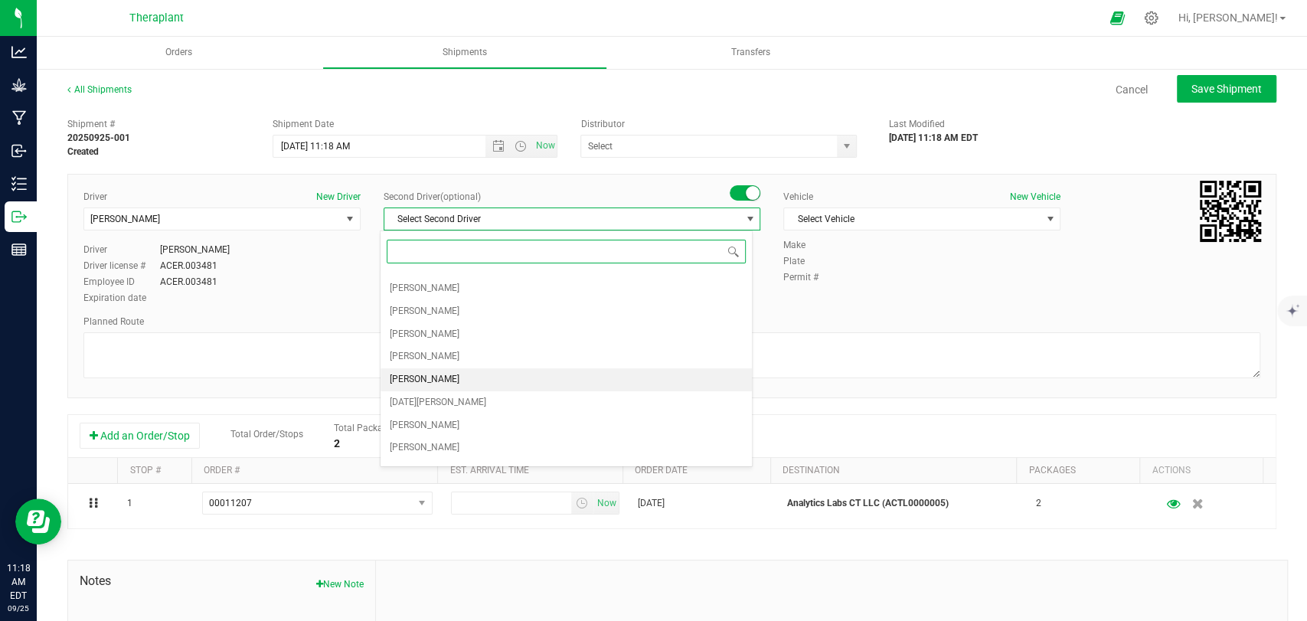
click at [453, 376] on span "[PERSON_NAME]" at bounding box center [425, 380] width 70 height 20
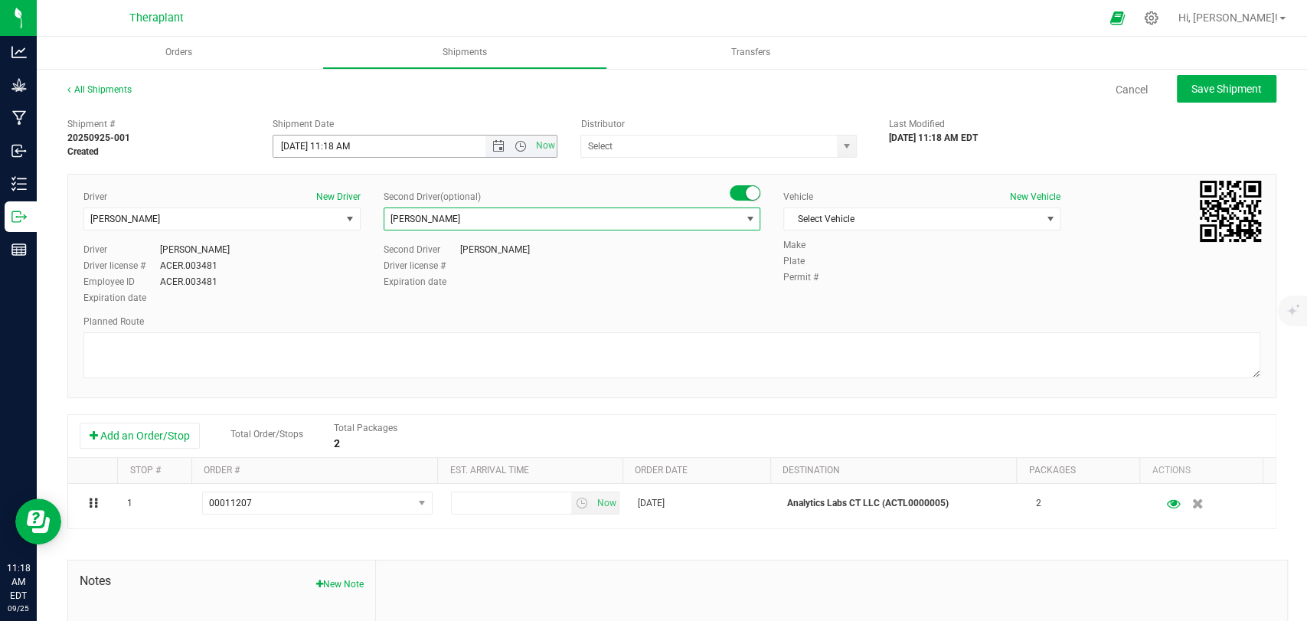
click at [518, 152] on span "Now" at bounding box center [521, 146] width 72 height 21
click at [968, 213] on span "Select Vehicle" at bounding box center [912, 218] width 256 height 21
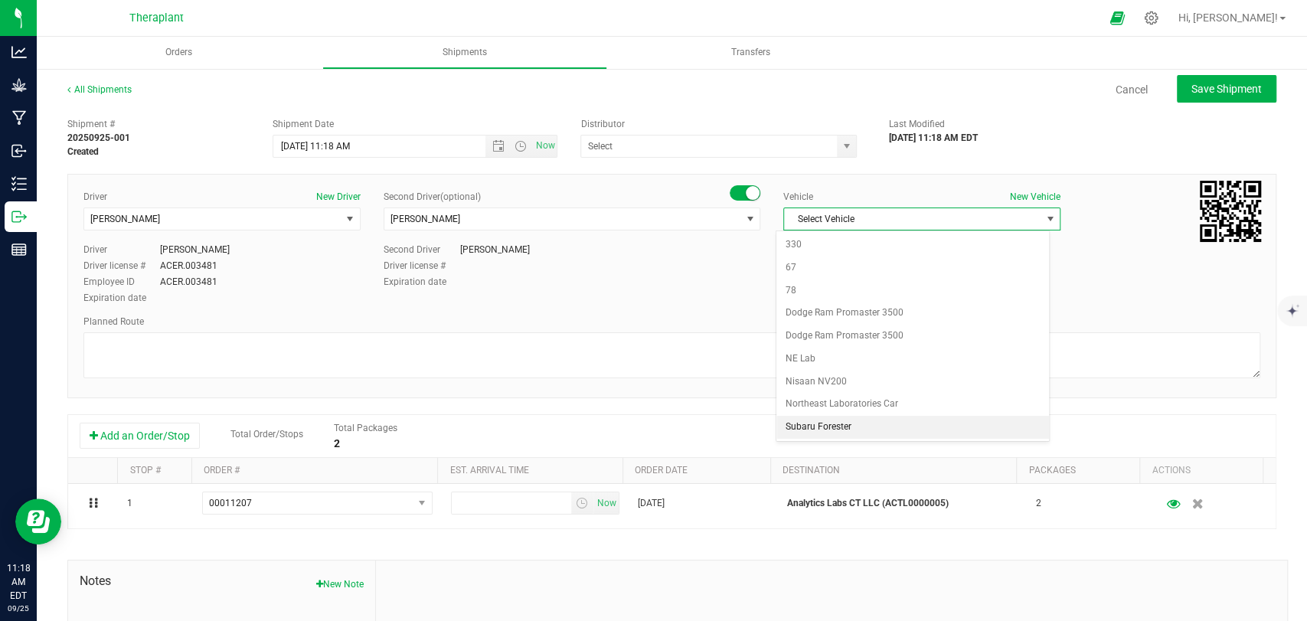
click at [841, 421] on li "Subaru Forester" at bounding box center [912, 427] width 273 height 23
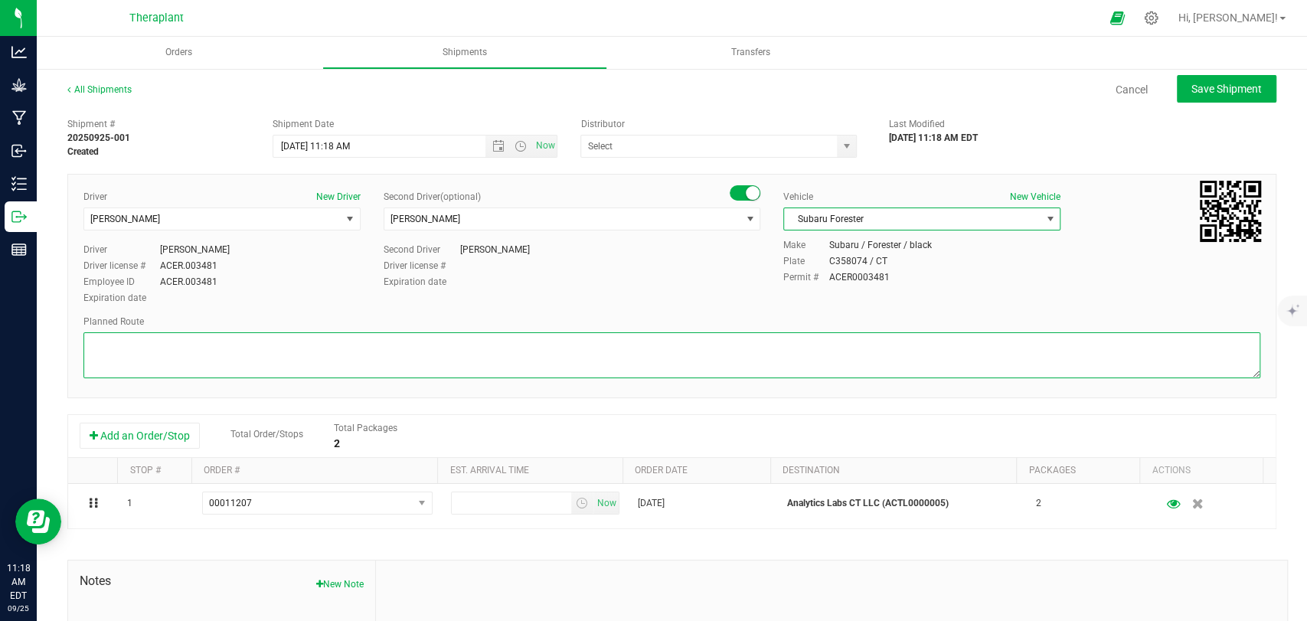
click at [717, 362] on textarea at bounding box center [671, 355] width 1177 height 46
click at [195, 363] on textarea at bounding box center [671, 355] width 1177 height 46
paste textarea "Head east on [GEOGRAPHIC_DATA] toward [GEOGRAPHIC_DATA], Take Route 262 East to…"
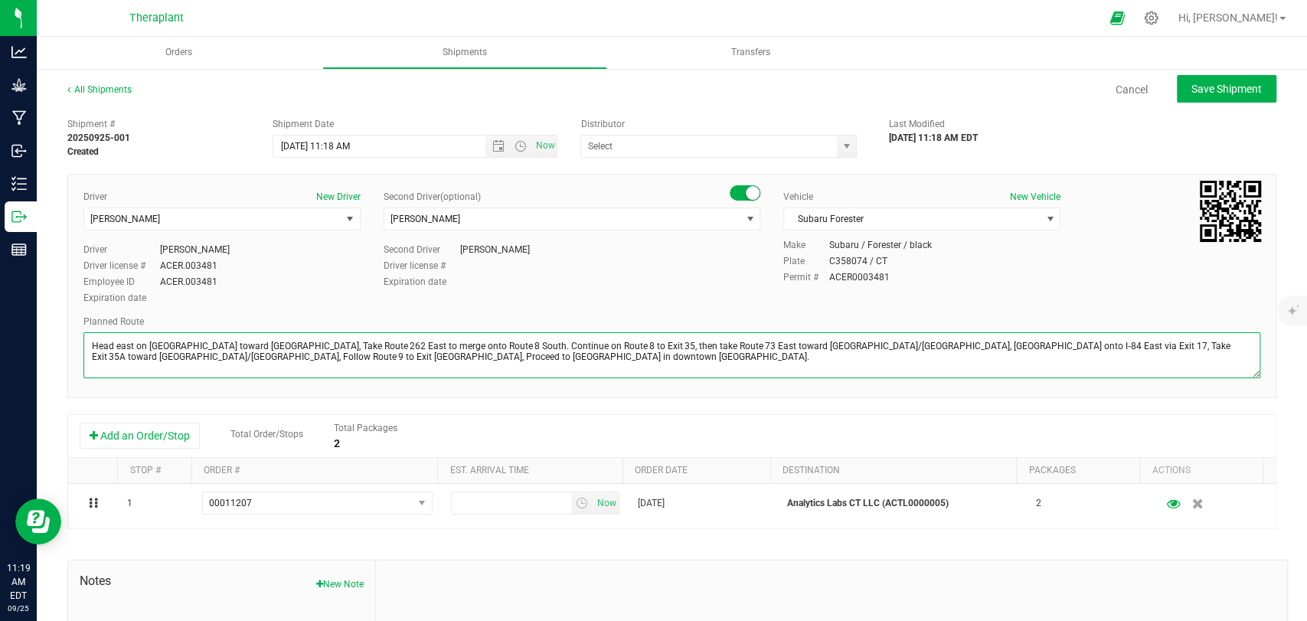
click at [580, 346] on textarea at bounding box center [671, 355] width 1177 height 46
click at [514, 152] on span "Open the time view" at bounding box center [520, 146] width 12 height 12
type textarea "Head east on [GEOGRAPHIC_DATA] toward [GEOGRAPHIC_DATA], Take Route 262 East to…"
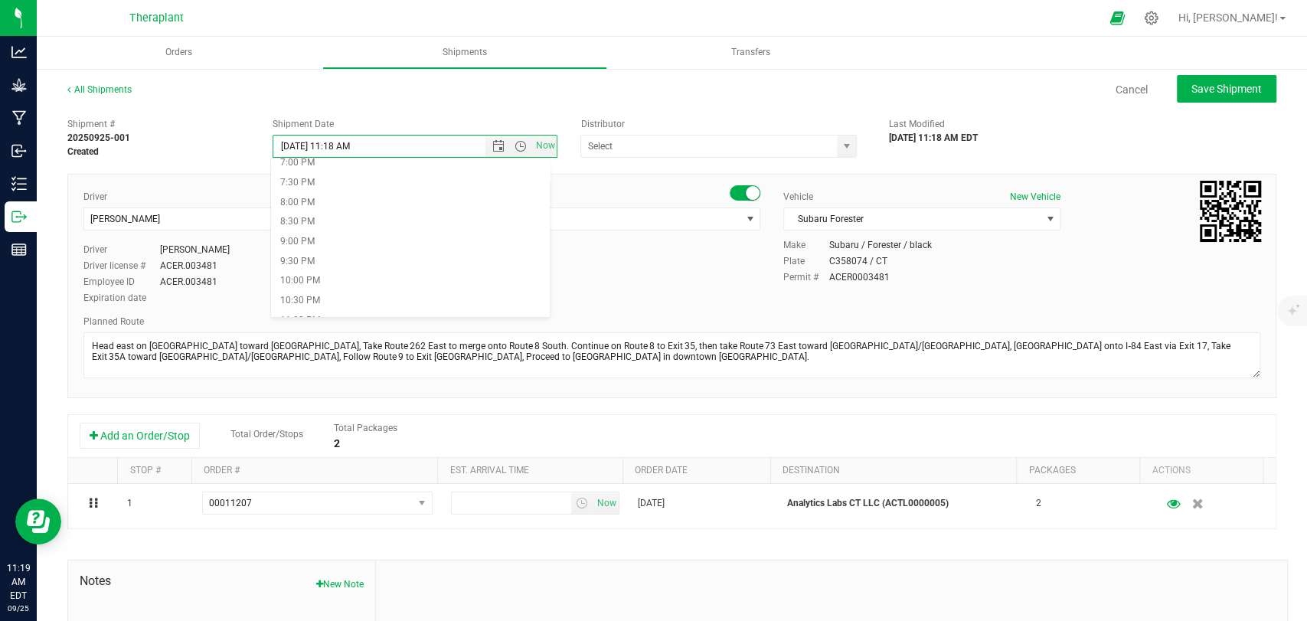
scroll to position [789, 0]
click at [313, 210] on li "9:00 PM" at bounding box center [410, 209] width 279 height 20
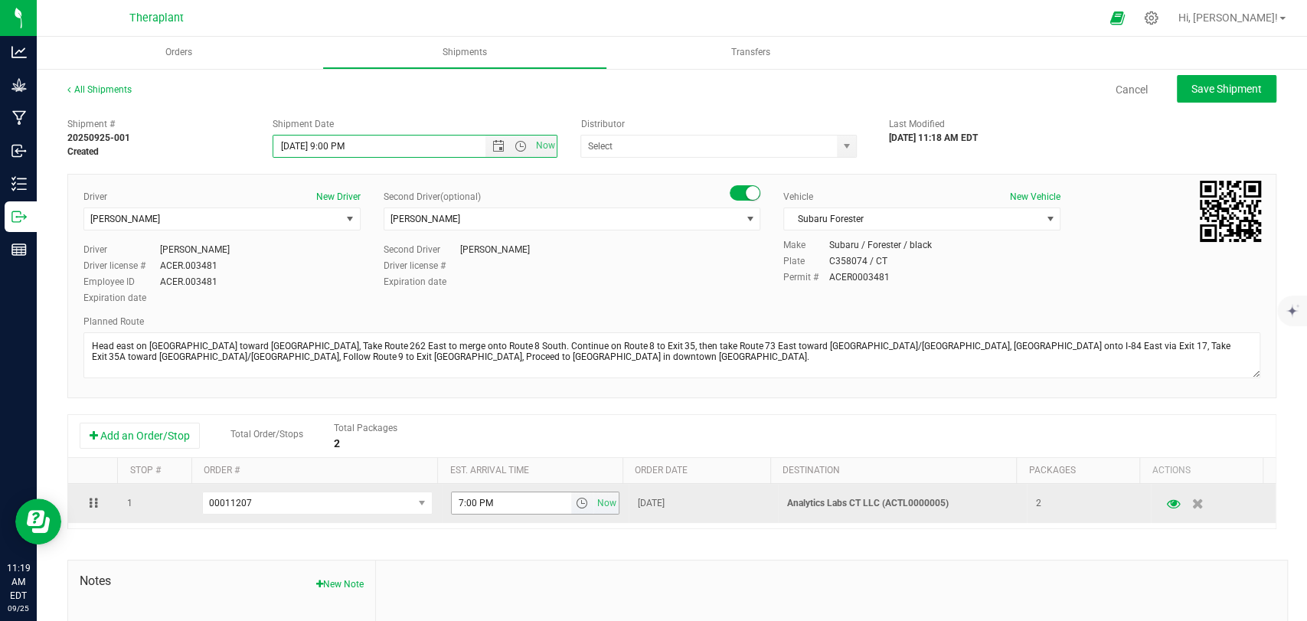
click at [575, 507] on span "select" at bounding box center [581, 503] width 12 height 12
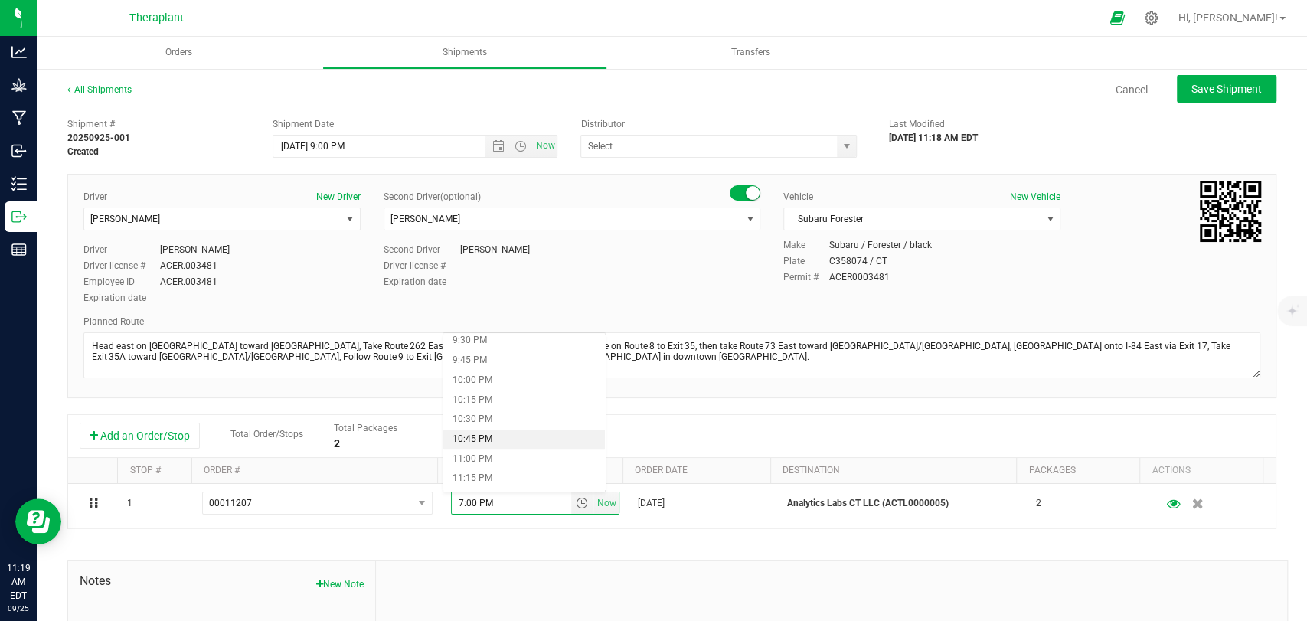
scroll to position [1701, 0]
click at [482, 341] on li "9:30 PM" at bounding box center [524, 336] width 162 height 20
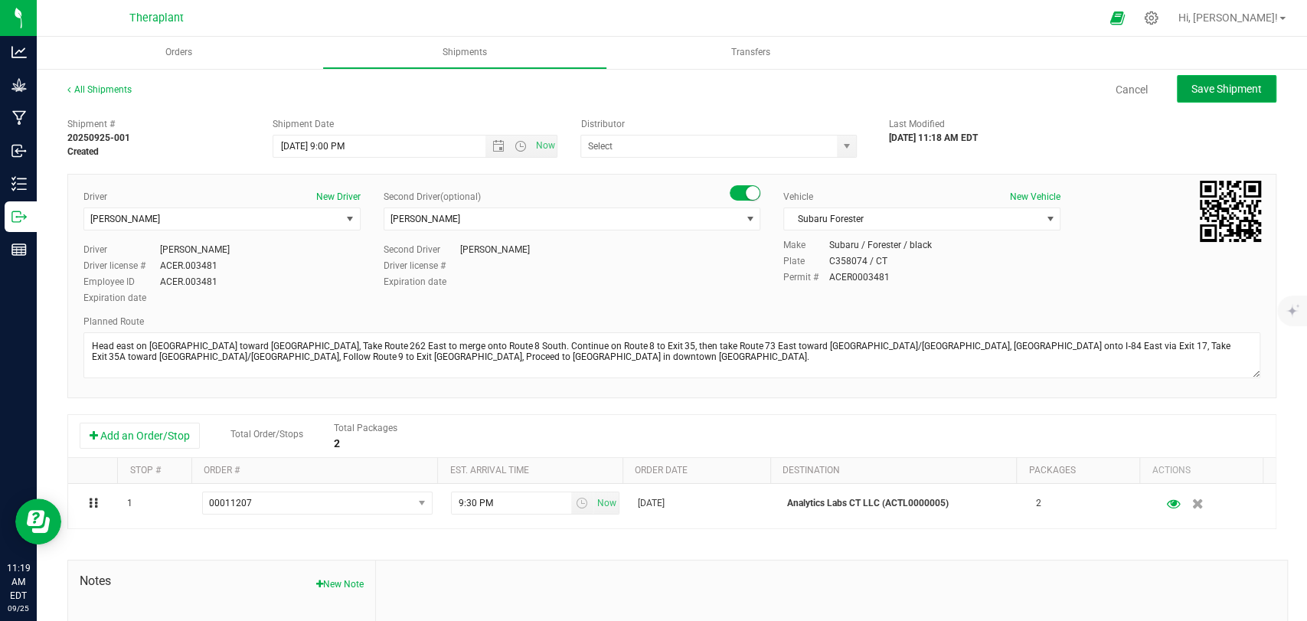
click at [1207, 90] on span "Save Shipment" at bounding box center [1226, 89] width 70 height 12
type input "[DATE] 1:00 AM"
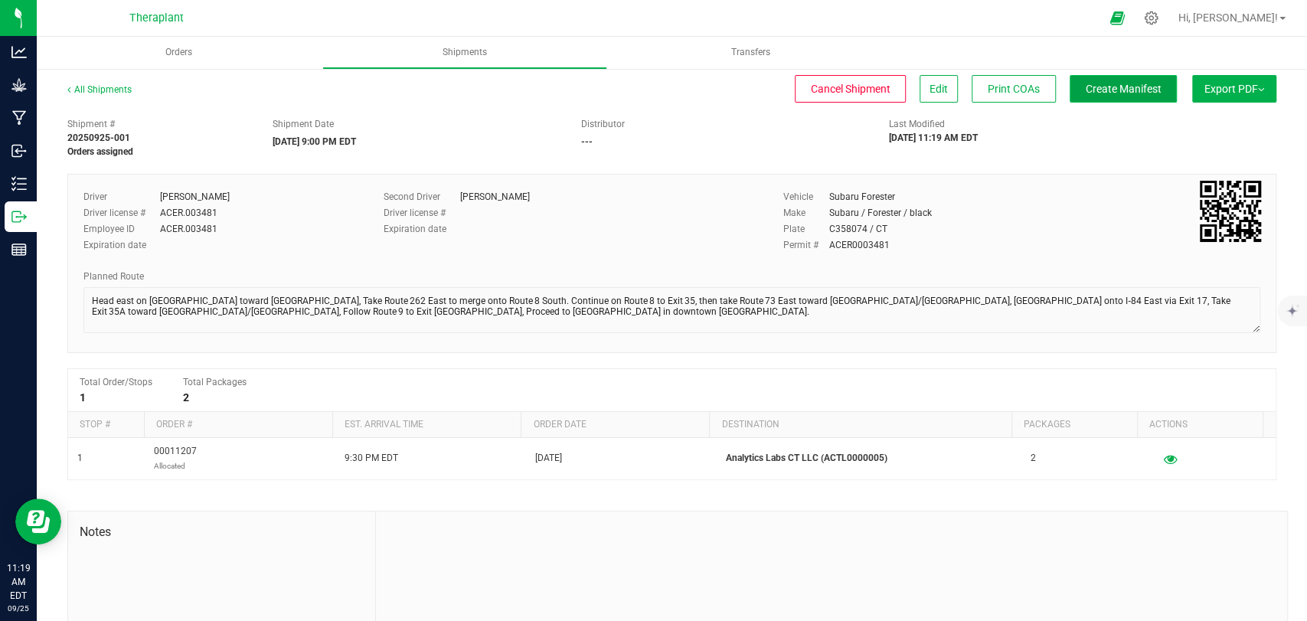
click at [1096, 88] on span "Create Manifest" at bounding box center [1124, 89] width 76 height 12
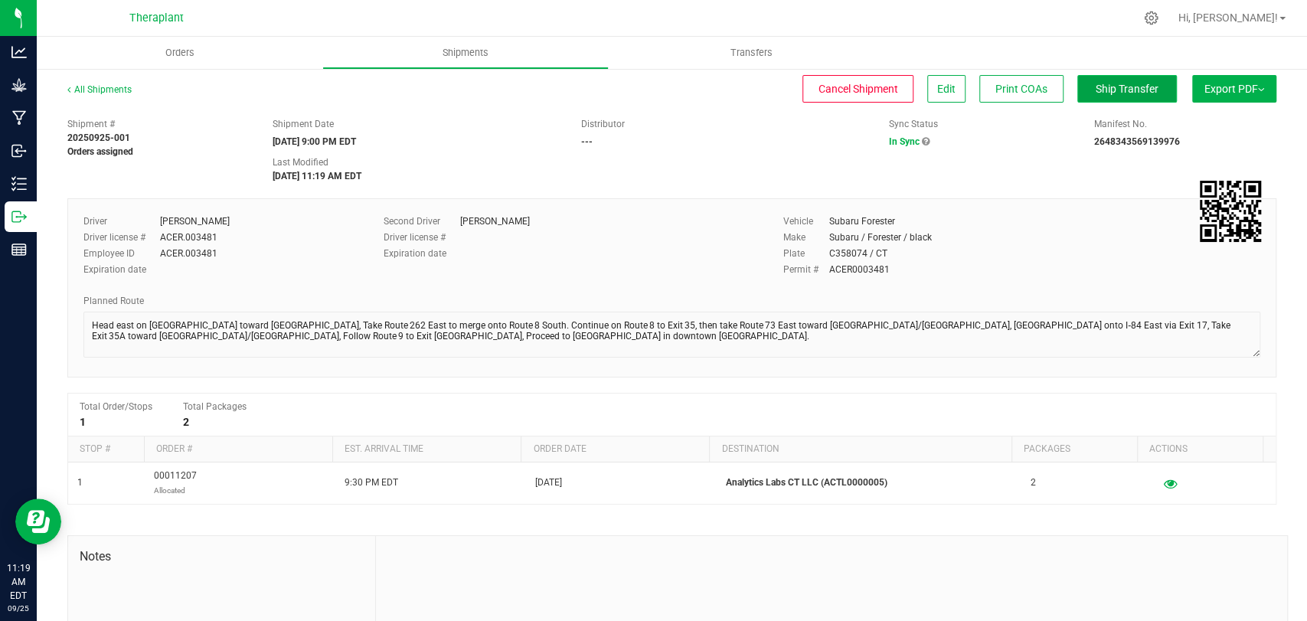
click at [1125, 89] on span "Ship Transfer" at bounding box center [1127, 89] width 63 height 12
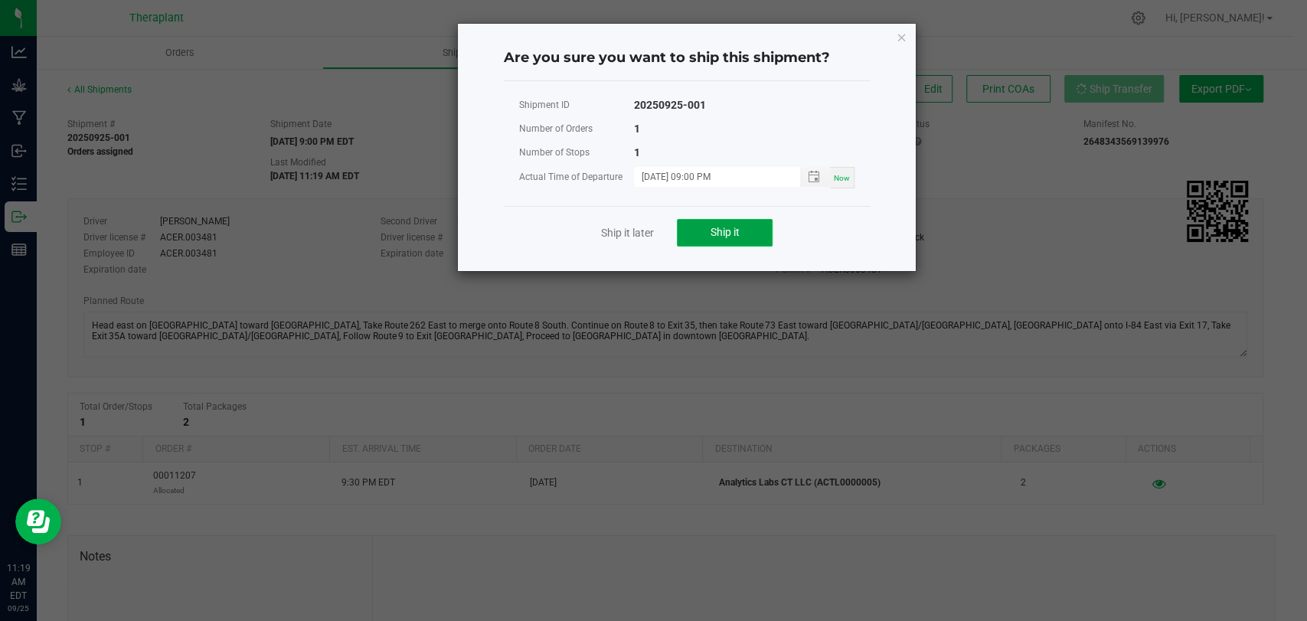
click at [691, 223] on button "Ship it" at bounding box center [725, 233] width 96 height 28
